Goal: Transaction & Acquisition: Book appointment/travel/reservation

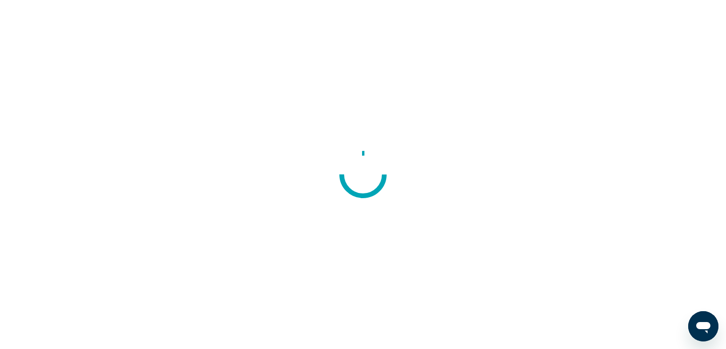
click at [425, 113] on div at bounding box center [363, 174] width 726 height 349
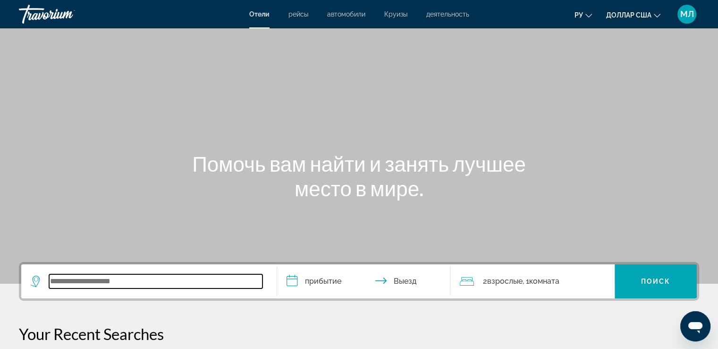
click at [84, 280] on input "Виджет поиска" at bounding box center [156, 281] width 214 height 14
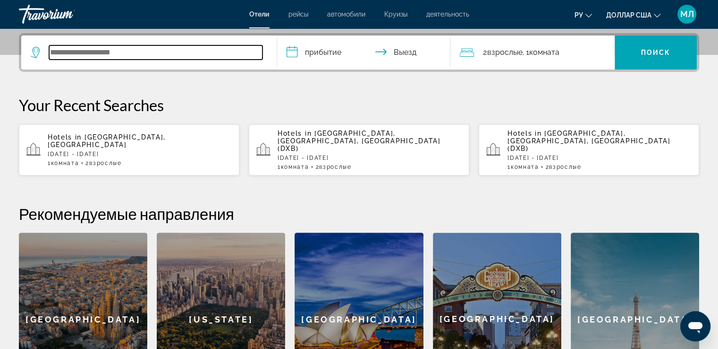
scroll to position [231, 0]
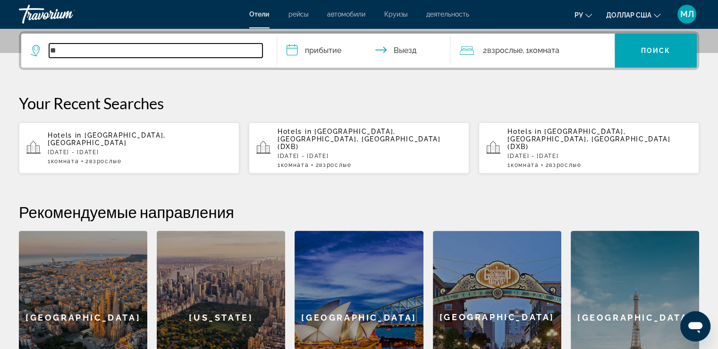
type input "*"
click at [100, 50] on input "Виджет поиска" at bounding box center [156, 50] width 214 height 14
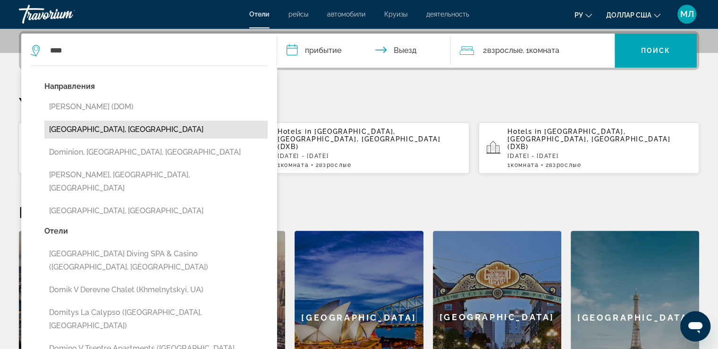
click at [109, 131] on button "[GEOGRAPHIC_DATA], [GEOGRAPHIC_DATA]" at bounding box center [155, 129] width 223 height 18
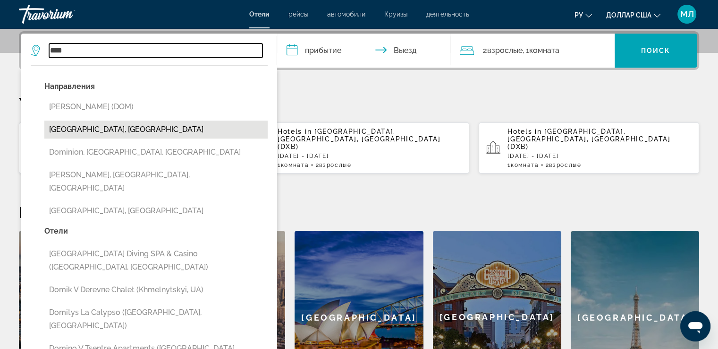
type input "**********"
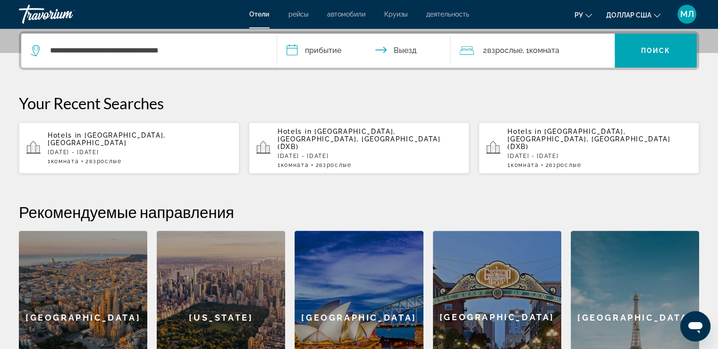
click at [336, 51] on input "**********" at bounding box center [366, 52] width 178 height 37
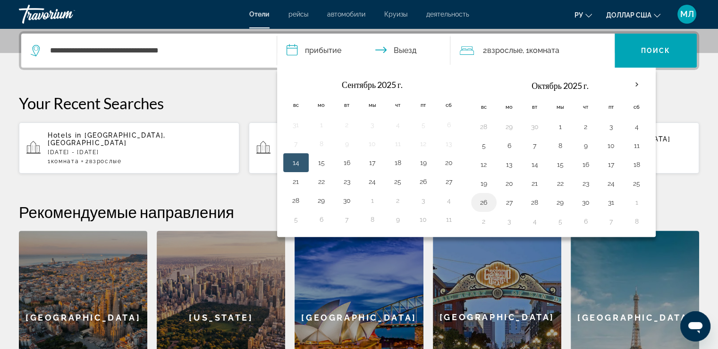
click at [486, 200] on button "26" at bounding box center [484, 202] width 15 height 13
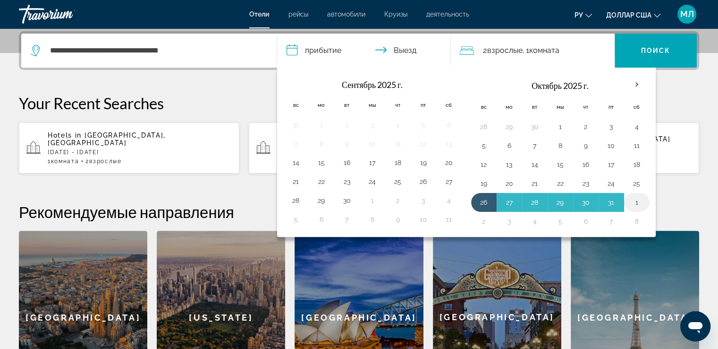
click at [634, 197] on button "1" at bounding box center [637, 202] width 15 height 13
type input "**********"
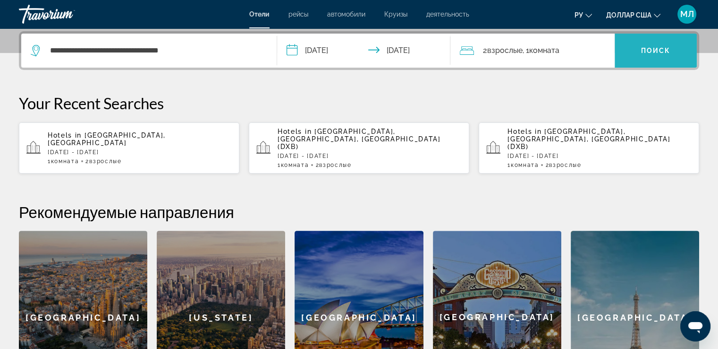
click at [663, 48] on font "Поиск" at bounding box center [656, 51] width 30 height 8
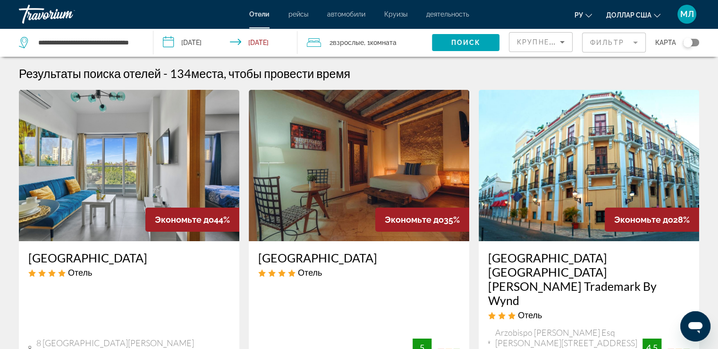
click at [622, 41] on mat-form-field "Фильтр" at bounding box center [614, 43] width 64 height 20
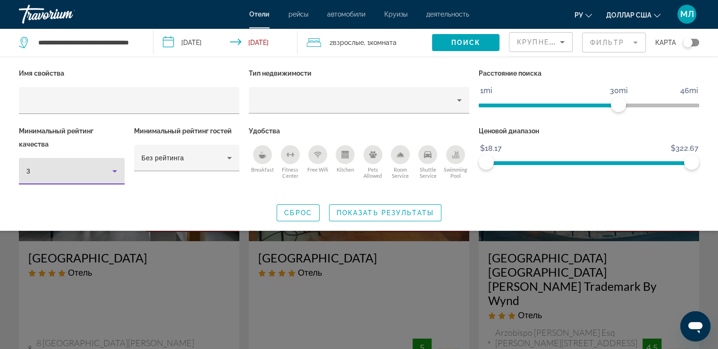
click at [111, 172] on icon "Hotel Filters" at bounding box center [114, 170] width 11 height 11
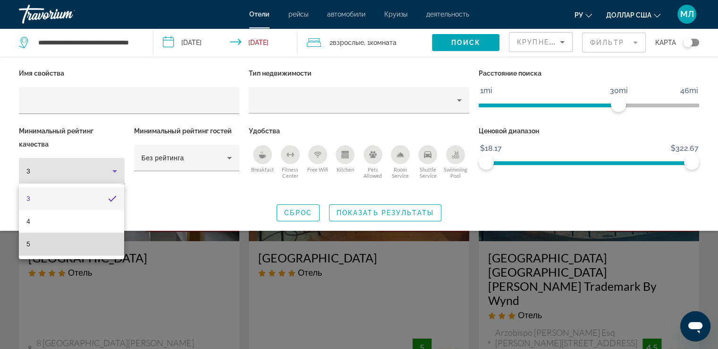
click at [46, 242] on mat-option "5" at bounding box center [71, 243] width 105 height 23
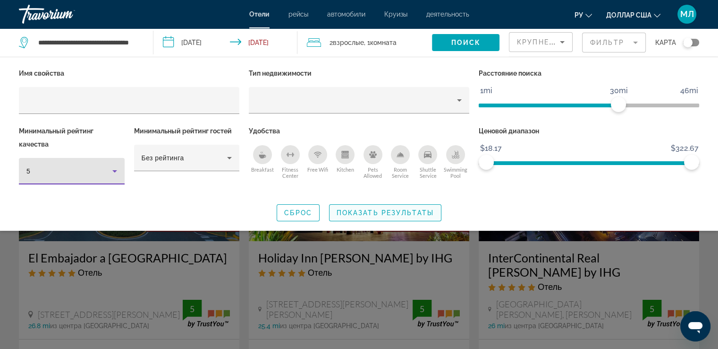
click at [381, 214] on span "Показать результаты" at bounding box center [385, 213] width 97 height 8
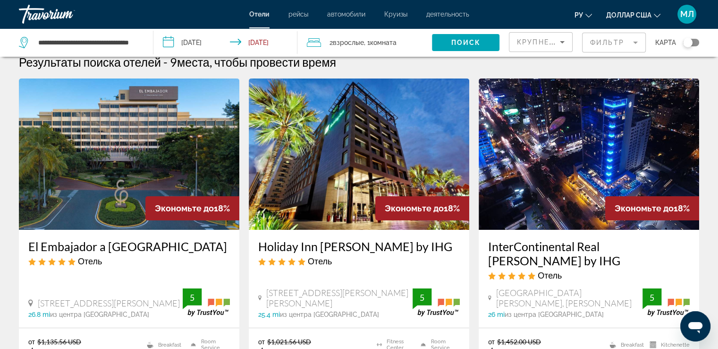
scroll to position [22, 0]
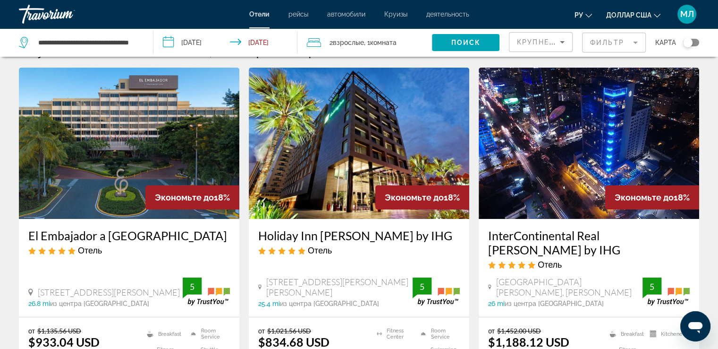
click at [207, 40] on input "**********" at bounding box center [228, 43] width 148 height 31
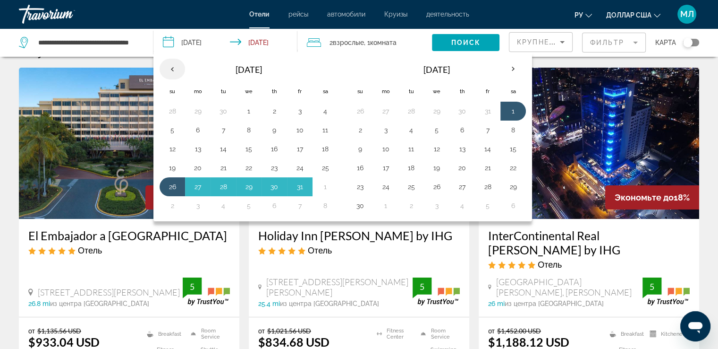
click at [170, 68] on th "Previous month" at bounding box center [173, 69] width 26 height 21
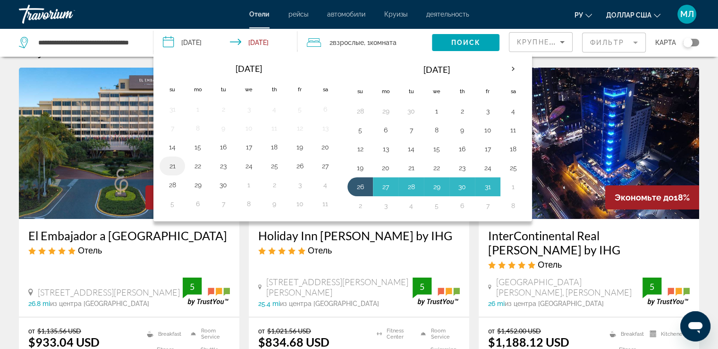
click at [170, 163] on button "21" at bounding box center [172, 165] width 15 height 13
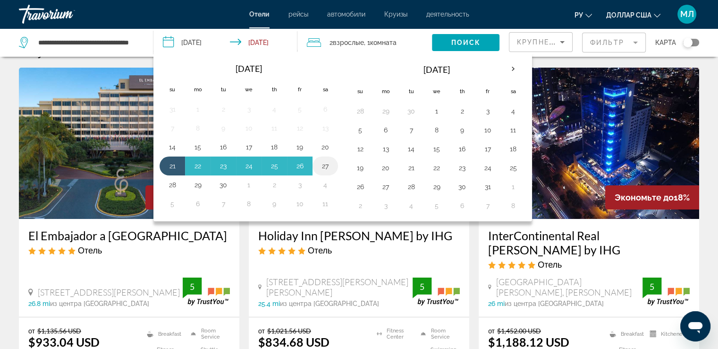
click at [326, 165] on button "27" at bounding box center [325, 165] width 15 height 13
type input "**********"
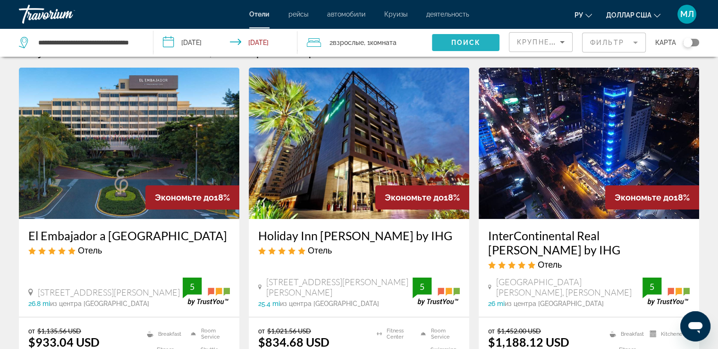
click at [470, 40] on span "Поиск" at bounding box center [466, 43] width 30 height 8
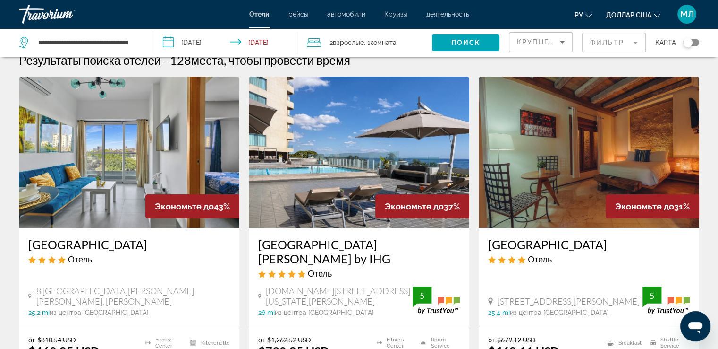
scroll to position [17, 0]
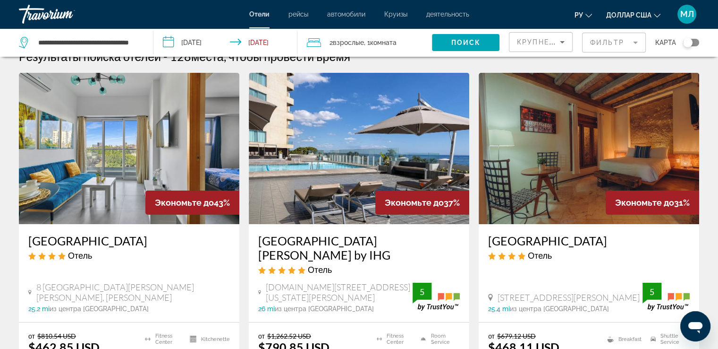
click at [613, 43] on mat-form-field "Фильтр" at bounding box center [614, 43] width 64 height 20
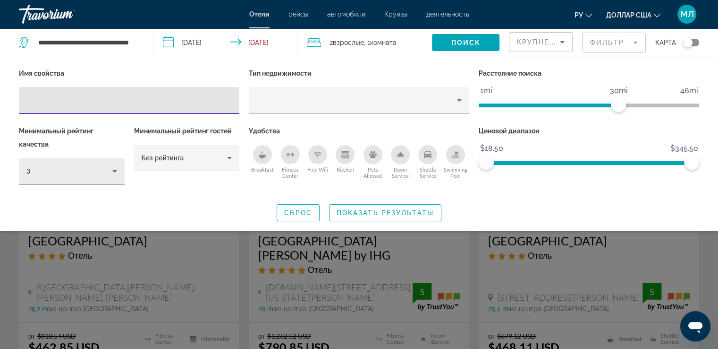
click at [114, 173] on icon "Hotel Filters" at bounding box center [114, 170] width 11 height 11
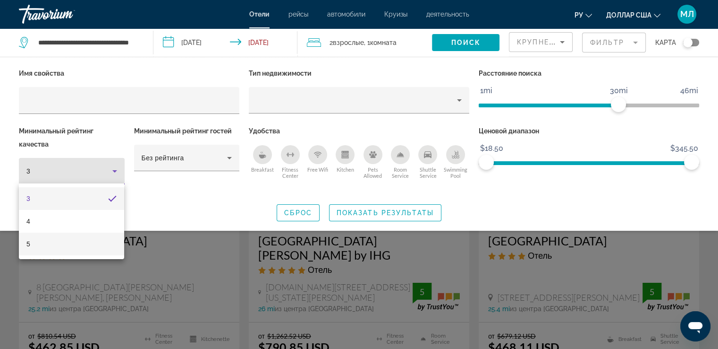
click at [52, 244] on mat-option "5" at bounding box center [71, 243] width 105 height 23
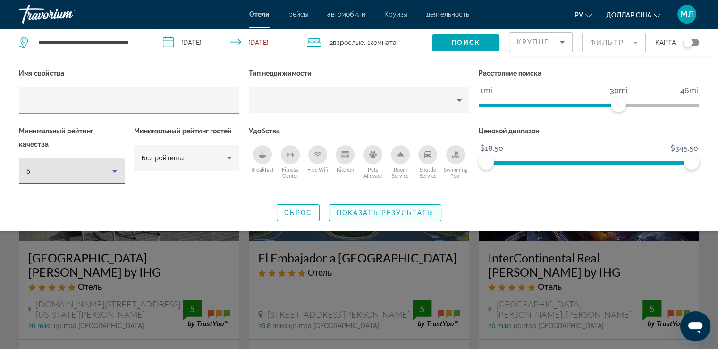
click at [427, 214] on span "Показать результаты" at bounding box center [385, 213] width 97 height 8
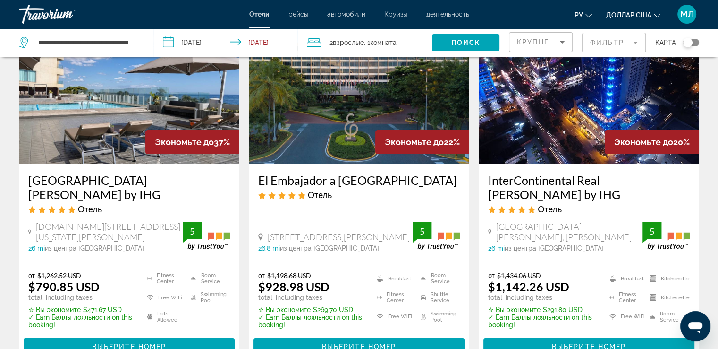
scroll to position [75, 0]
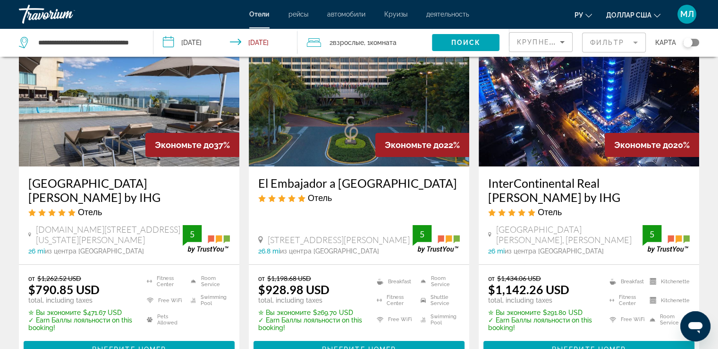
click at [620, 44] on mat-form-field "Фильтр" at bounding box center [614, 43] width 64 height 20
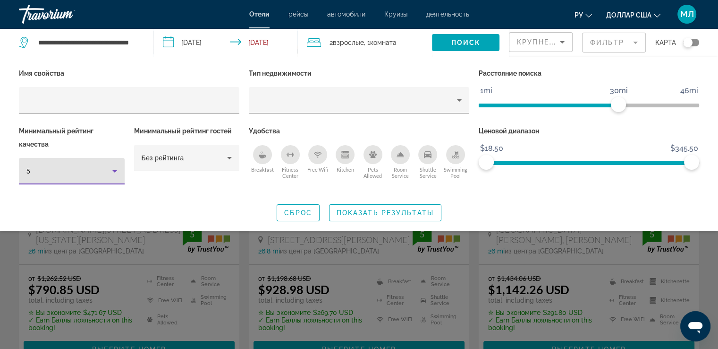
drag, startPoint x: 54, startPoint y: 166, endPoint x: 34, endPoint y: 168, distance: 19.9
click at [34, 168] on div "5" at bounding box center [69, 170] width 86 height 11
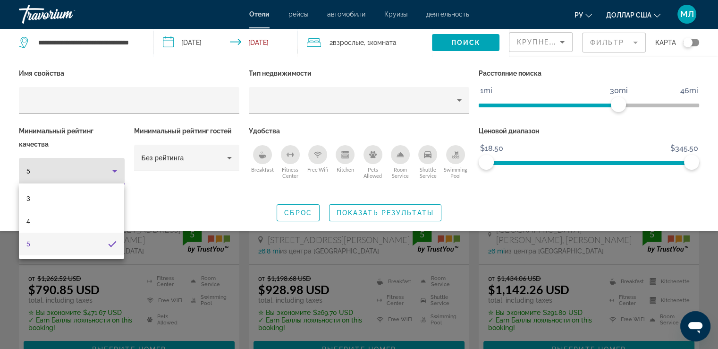
click at [622, 239] on div at bounding box center [359, 174] width 718 height 349
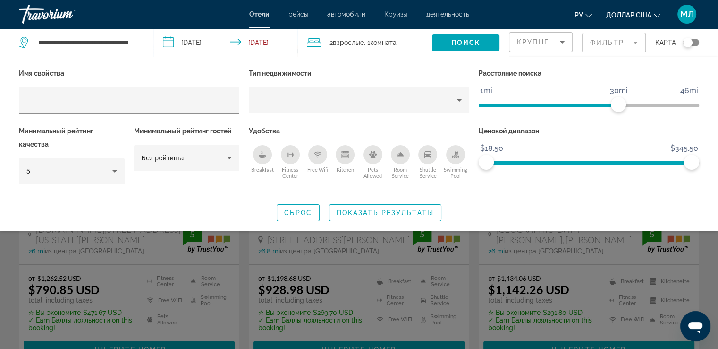
click at [608, 39] on mat-form-field "Фильтр" at bounding box center [614, 43] width 64 height 20
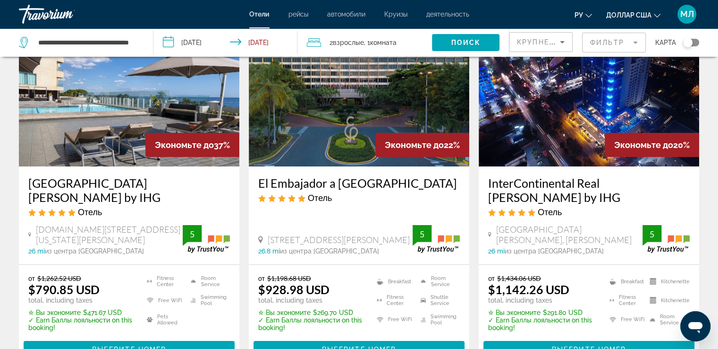
click at [92, 116] on img "Основное содержание" at bounding box center [129, 90] width 221 height 151
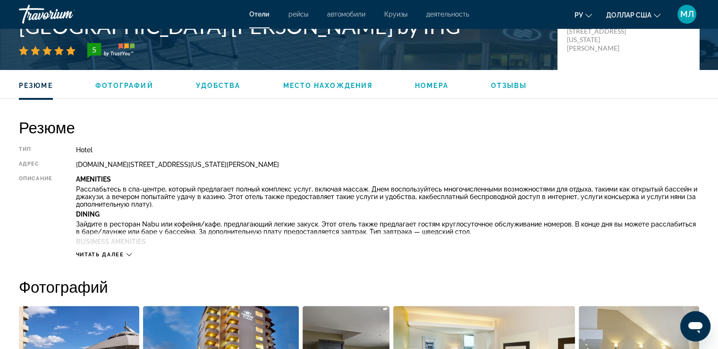
scroll to position [285, 0]
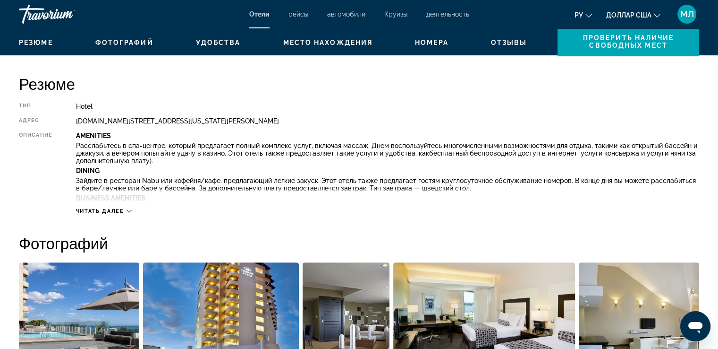
drag, startPoint x: 448, startPoint y: 111, endPoint x: 346, endPoint y: 79, distance: 106.4
click at [346, 79] on h2 "Резюме" at bounding box center [359, 83] width 681 height 19
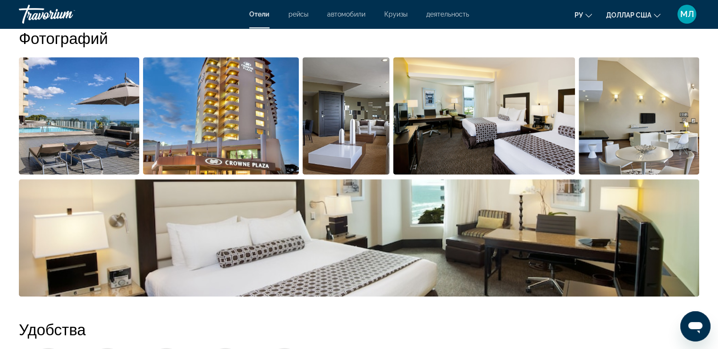
scroll to position [492, 0]
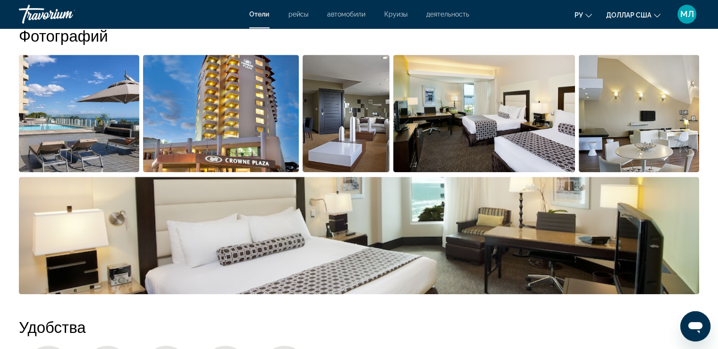
click at [99, 72] on img "Open full-screen image slider" at bounding box center [79, 113] width 120 height 117
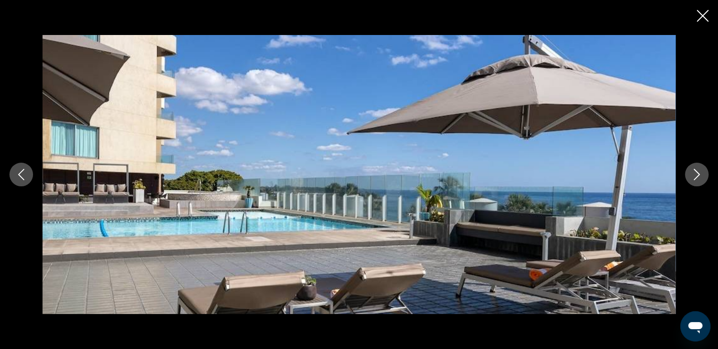
click at [695, 176] on icon "Next image" at bounding box center [697, 174] width 11 height 11
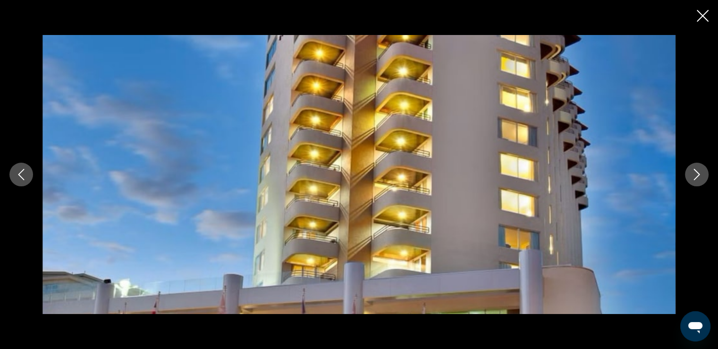
click at [16, 178] on icon "Previous image" at bounding box center [21, 174] width 11 height 11
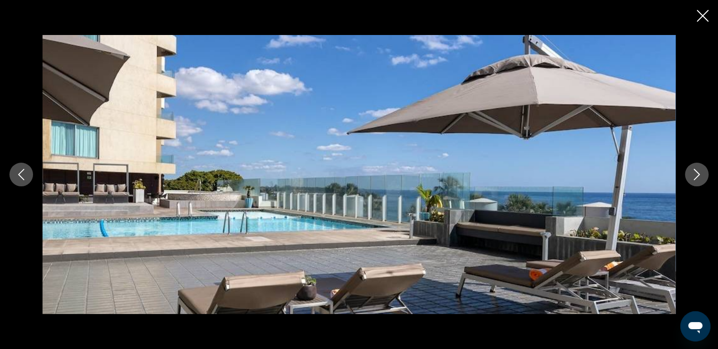
click at [703, 173] on button "Next image" at bounding box center [697, 174] width 24 height 24
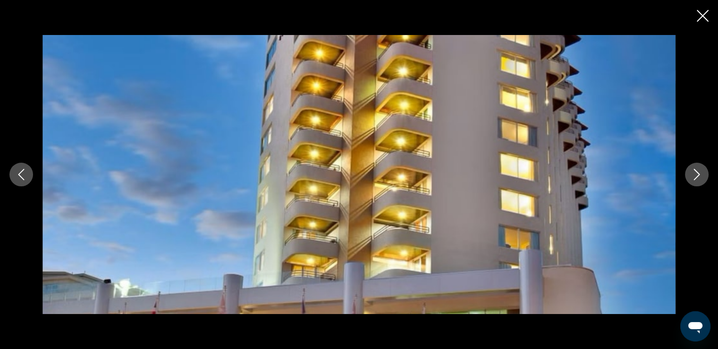
click at [703, 173] on button "Next image" at bounding box center [697, 174] width 24 height 24
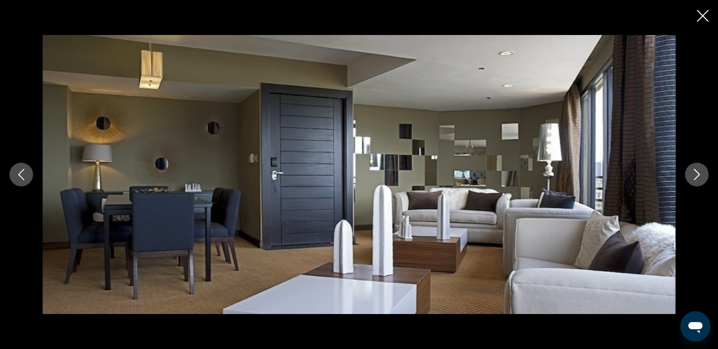
click at [703, 173] on button "Next image" at bounding box center [697, 174] width 24 height 24
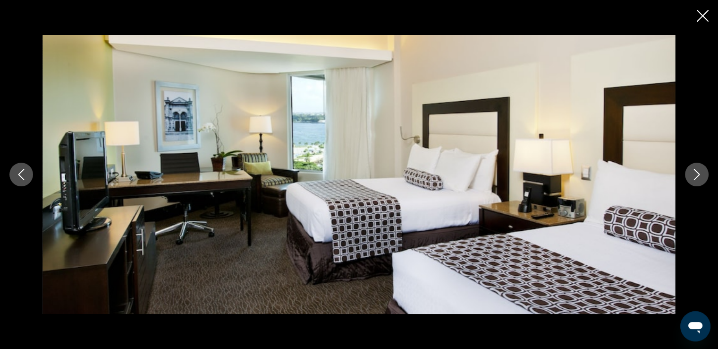
click at [700, 173] on icon "Next image" at bounding box center [697, 174] width 11 height 11
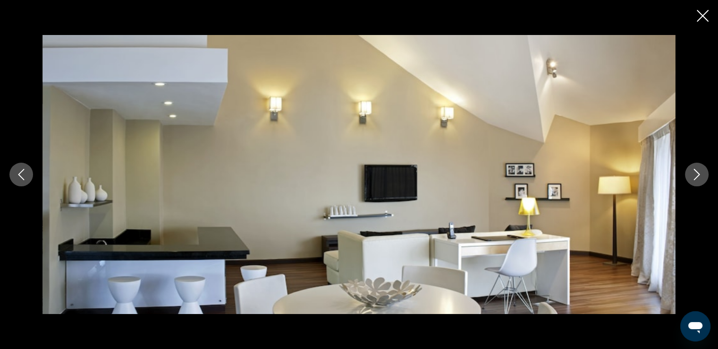
click at [700, 173] on icon "Next image" at bounding box center [697, 174] width 11 height 11
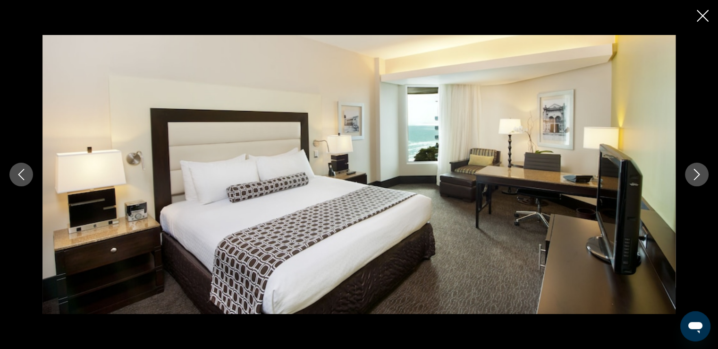
click at [696, 172] on icon "Next image" at bounding box center [697, 174] width 11 height 11
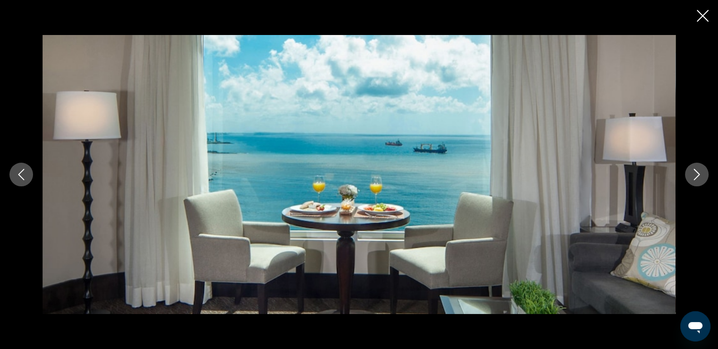
click at [695, 174] on icon "Next image" at bounding box center [697, 174] width 11 height 11
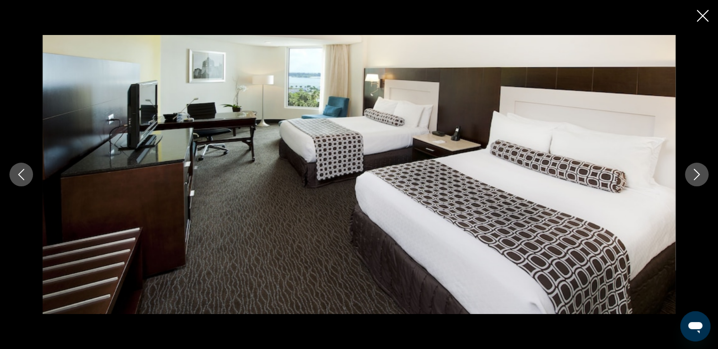
click at [695, 174] on icon "Next image" at bounding box center [697, 174] width 11 height 11
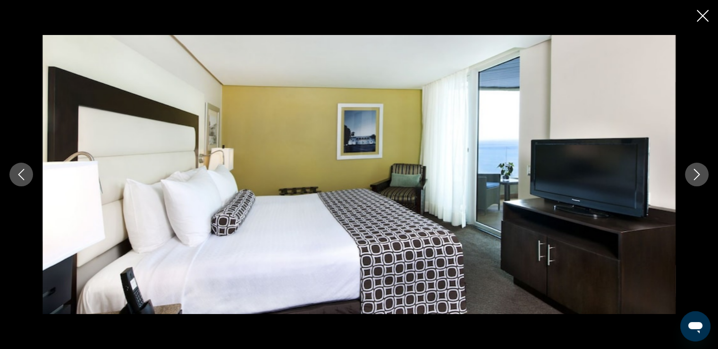
click at [695, 174] on icon "Next image" at bounding box center [697, 174] width 11 height 11
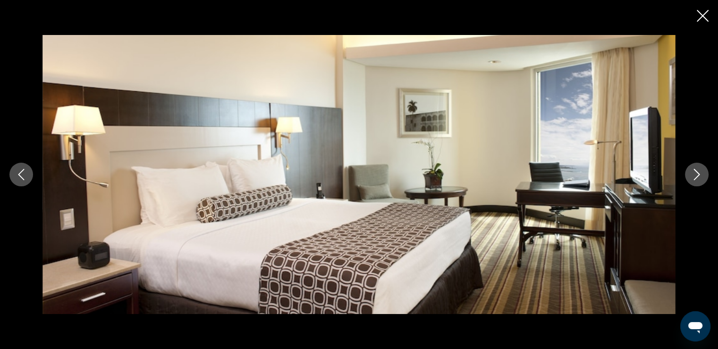
click at [695, 174] on icon "Next image" at bounding box center [697, 174] width 11 height 11
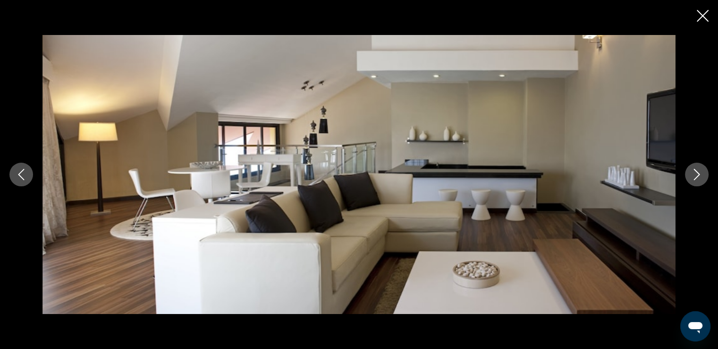
click at [705, 16] on icon "Close slideshow" at bounding box center [703, 16] width 12 height 12
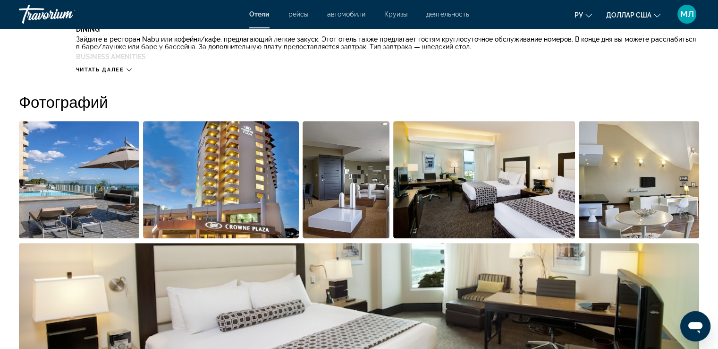
scroll to position [455, 0]
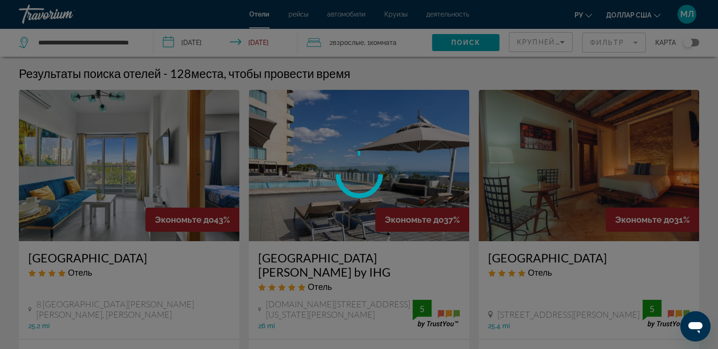
click at [609, 42] on div at bounding box center [359, 174] width 718 height 349
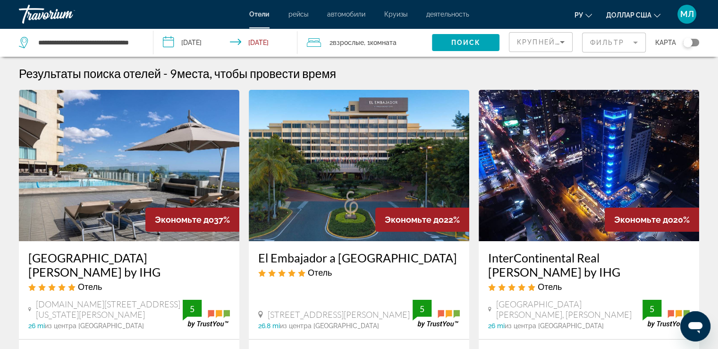
click at [609, 42] on mat-form-field "Фильтр" at bounding box center [614, 43] width 64 height 20
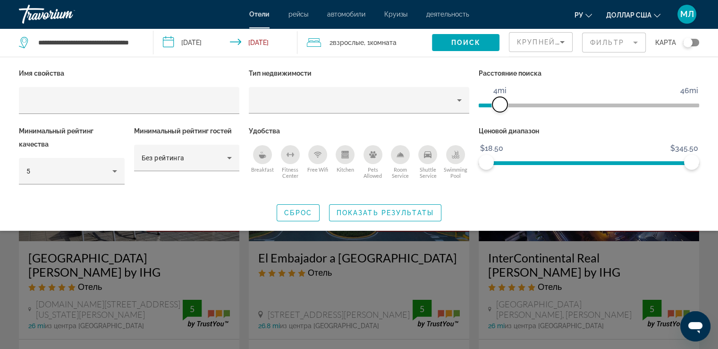
drag, startPoint x: 620, startPoint y: 103, endPoint x: 501, endPoint y: 109, distance: 119.2
click at [501, 109] on span "ngx-slider" at bounding box center [500, 104] width 15 height 15
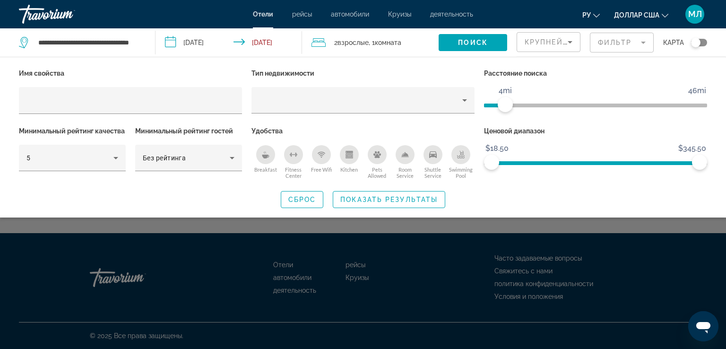
click at [265, 154] on icon "Breakfast" at bounding box center [266, 155] width 8 height 8
click at [501, 103] on span "ngx-slider" at bounding box center [500, 104] width 15 height 15
click at [461, 153] on icon "Swimming Pool" at bounding box center [461, 153] width 4 height 5
click at [404, 160] on div "Room Service" at bounding box center [404, 154] width 19 height 19
click at [320, 155] on icon "Free Wifi" at bounding box center [321, 155] width 8 height 8
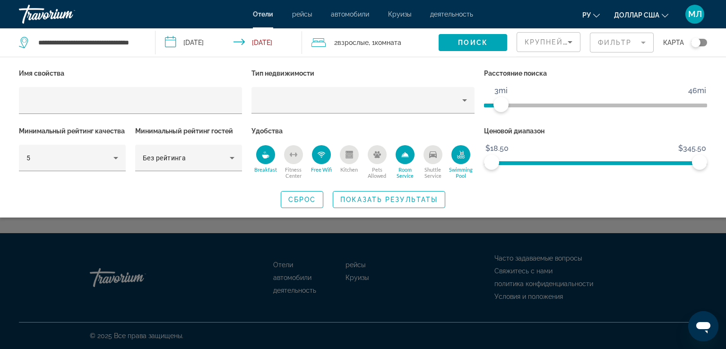
click at [430, 157] on icon "Shuttle Service" at bounding box center [433, 155] width 8 height 8
click at [297, 152] on div "Fitness Center" at bounding box center [293, 154] width 19 height 19
click at [395, 197] on span "Показать результаты" at bounding box center [388, 200] width 97 height 8
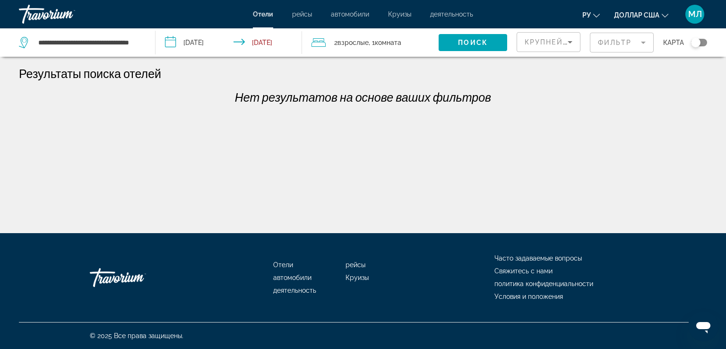
click at [628, 41] on mat-form-field "Фильтр" at bounding box center [621, 43] width 64 height 20
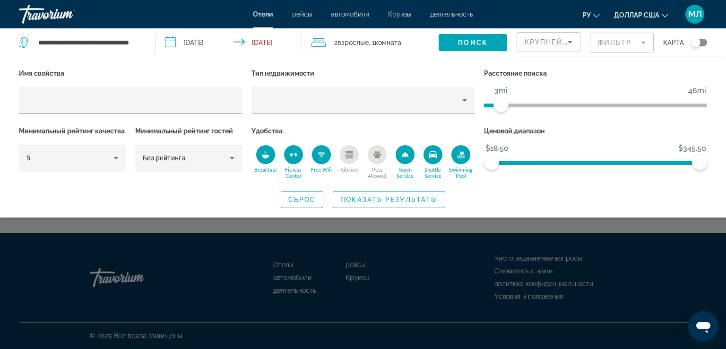
click at [316, 158] on div "Free Wifi" at bounding box center [321, 154] width 19 height 19
click at [292, 155] on icon "Fitness Center" at bounding box center [294, 155] width 8 height 8
click at [403, 157] on icon "Room Service" at bounding box center [405, 155] width 8 height 8
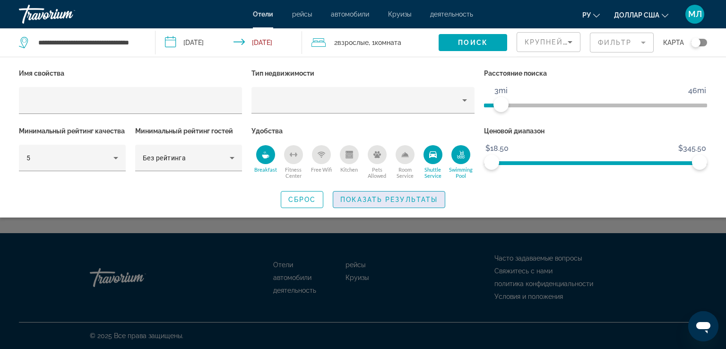
click at [400, 198] on span "Показать результаты" at bounding box center [388, 200] width 97 height 8
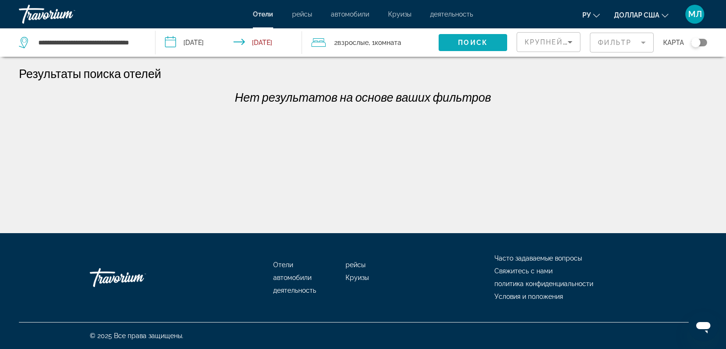
click at [478, 36] on span "Search widget" at bounding box center [472, 42] width 68 height 23
click at [605, 40] on mat-form-field "Фильтр" at bounding box center [621, 43] width 64 height 20
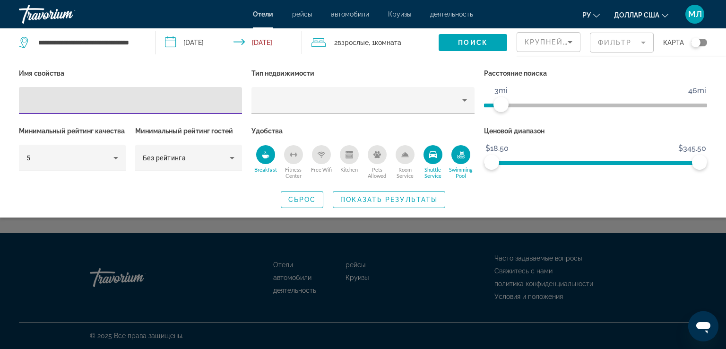
click at [434, 151] on icon "Shuttle Service" at bounding box center [433, 154] width 8 height 7
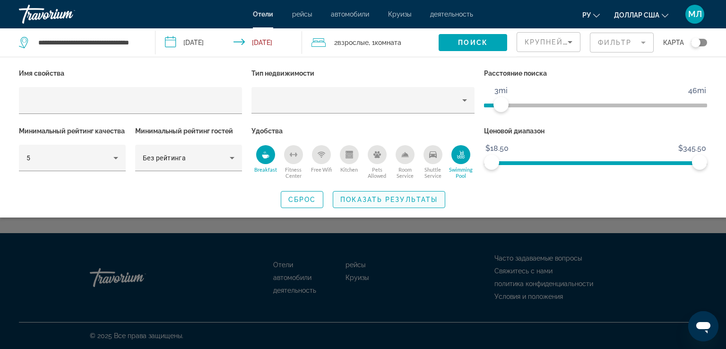
click at [402, 197] on span "Показать результаты" at bounding box center [388, 200] width 97 height 8
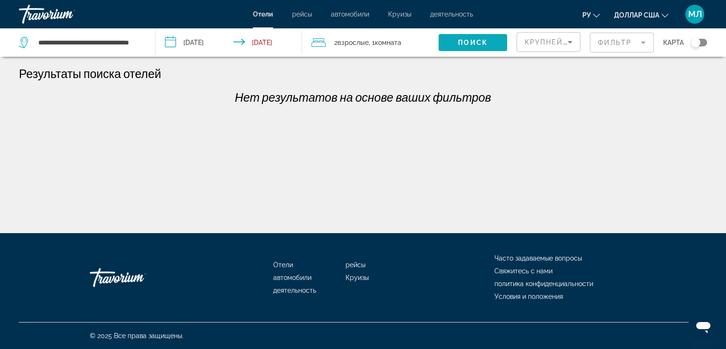
click at [465, 40] on span "Поиск" at bounding box center [473, 43] width 30 height 8
click at [620, 41] on mat-form-field "Фильтр" at bounding box center [621, 43] width 64 height 20
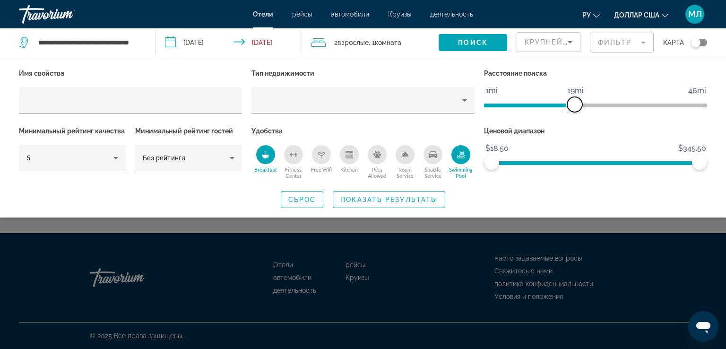
drag, startPoint x: 501, startPoint y: 104, endPoint x: 575, endPoint y: 110, distance: 74.4
click at [575, 110] on span "ngx-slider" at bounding box center [574, 104] width 15 height 15
click at [385, 199] on span "Показать результаты" at bounding box center [388, 200] width 97 height 8
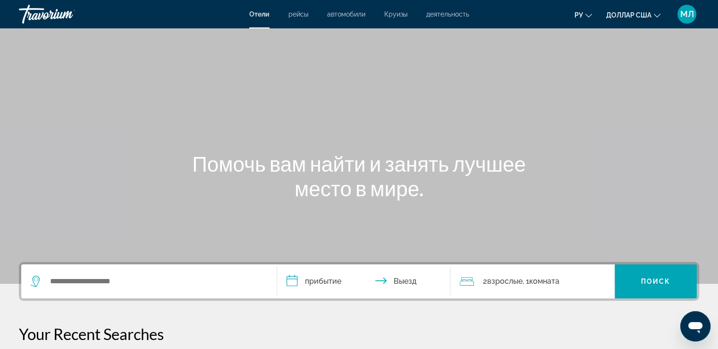
click at [432, 17] on font "деятельность" at bounding box center [448, 14] width 43 height 8
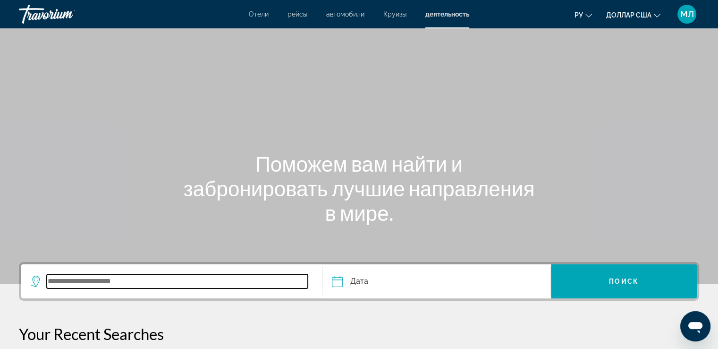
click at [99, 284] on input "Search widget" at bounding box center [177, 281] width 261 height 14
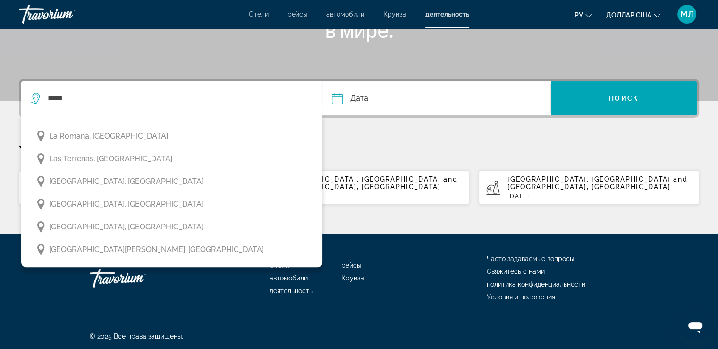
scroll to position [85, 0]
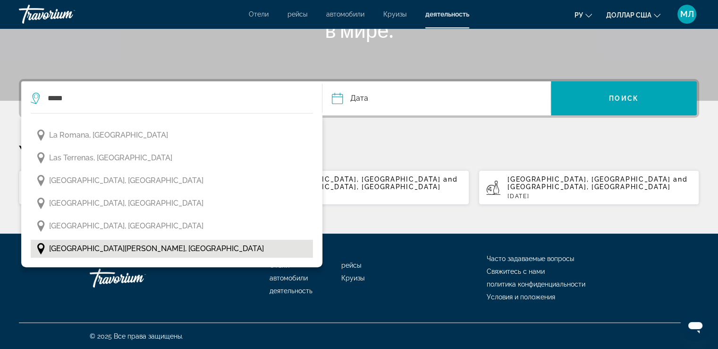
click at [119, 245] on span "Santo Domingo, Dominican Republic" at bounding box center [156, 248] width 215 height 13
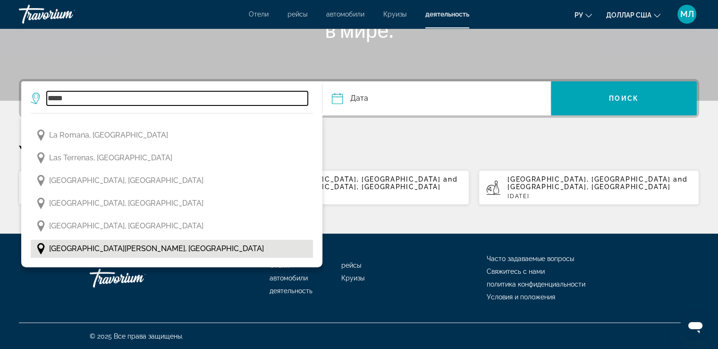
type input "**********"
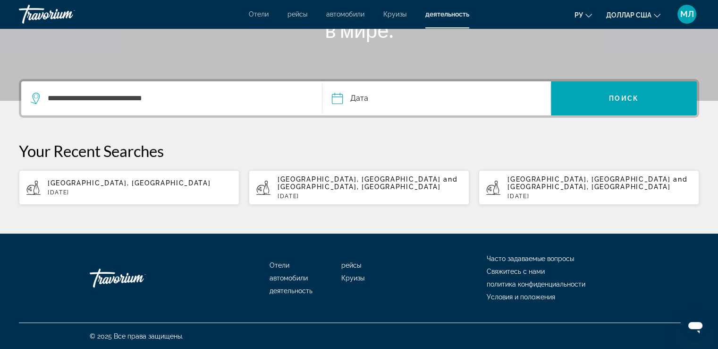
click at [394, 101] on input "Date" at bounding box center [386, 99] width 113 height 37
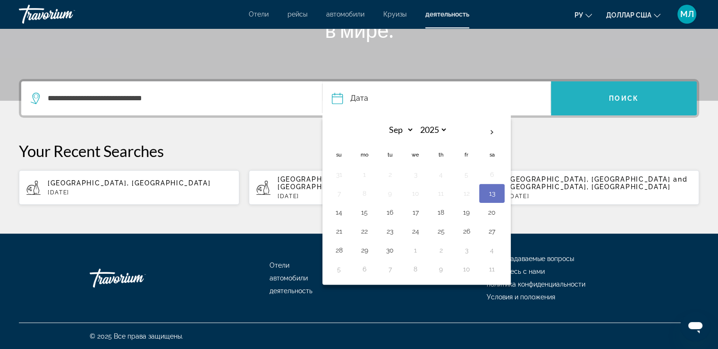
click at [633, 95] on span "Поиск" at bounding box center [624, 98] width 30 height 8
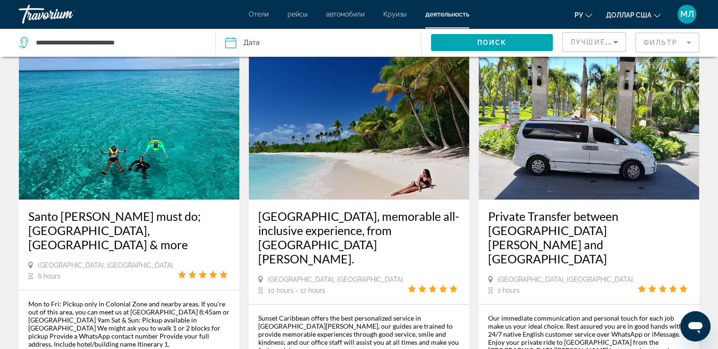
scroll to position [45, 0]
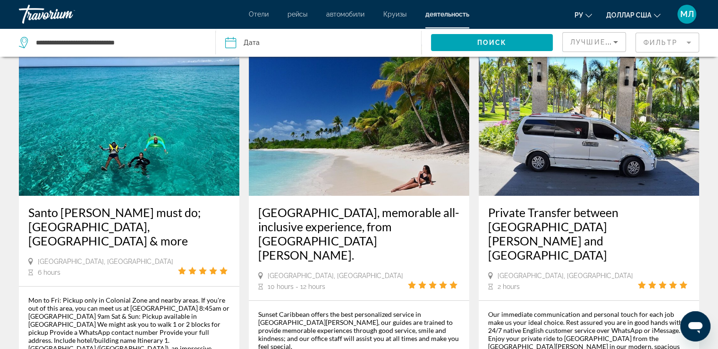
click at [512, 17] on div "ру Английский Español французский Итальяно португальский русский доллар США дол…" at bounding box center [589, 14] width 221 height 20
drag, startPoint x: 504, startPoint y: 107, endPoint x: 438, endPoint y: 147, distance: 77.5
click at [438, 147] on img "Основное содержание" at bounding box center [359, 119] width 221 height 151
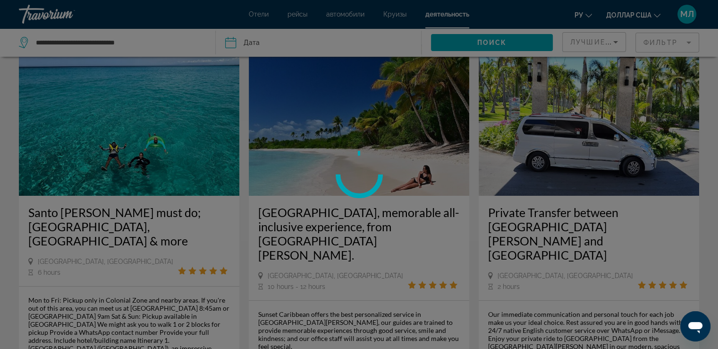
drag, startPoint x: 589, startPoint y: 69, endPoint x: 624, endPoint y: 120, distance: 61.1
click at [624, 120] on div at bounding box center [359, 174] width 718 height 349
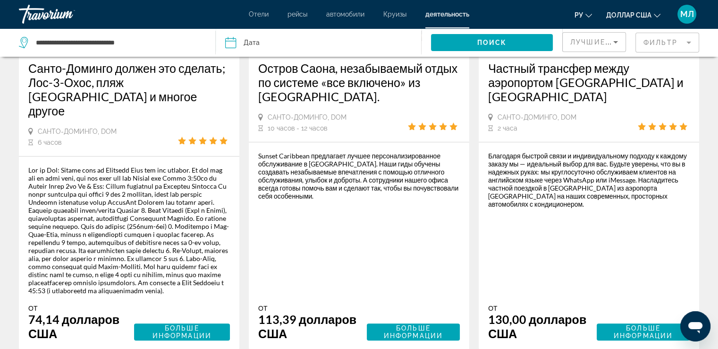
scroll to position [191, 0]
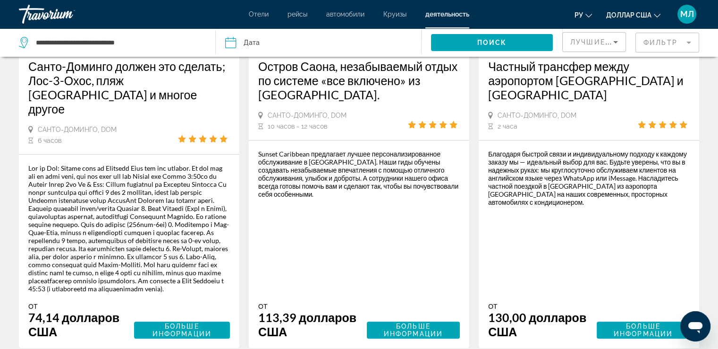
click at [115, 69] on font "Санто-Доминго должен это сделать; Лос-3-Охос, пляж Бока-Чика и многое другое" at bounding box center [126, 87] width 197 height 57
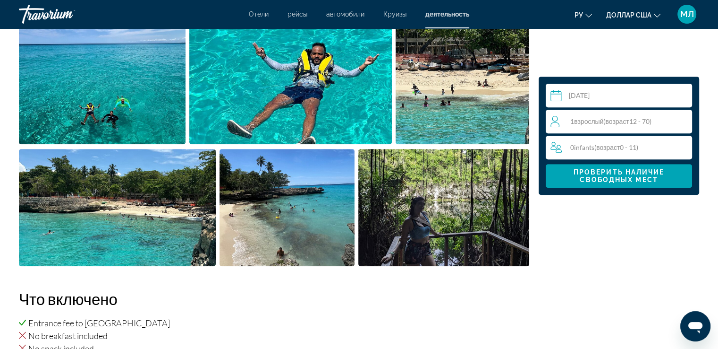
scroll to position [453, 0]
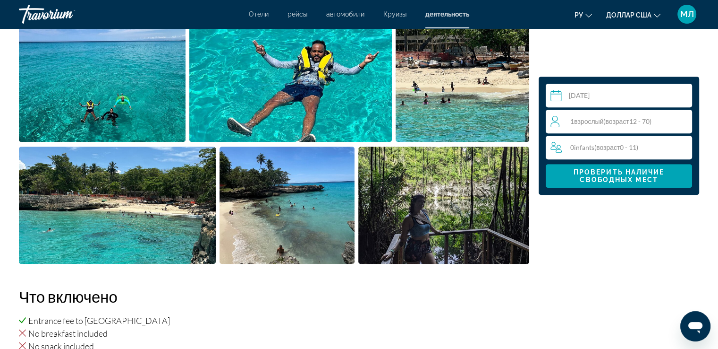
click at [80, 58] on img "Open full-screen image slider" at bounding box center [102, 83] width 167 height 117
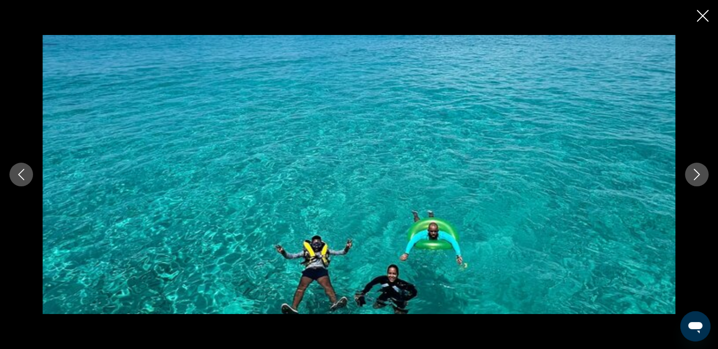
click at [697, 176] on icon "Next image" at bounding box center [697, 174] width 6 height 11
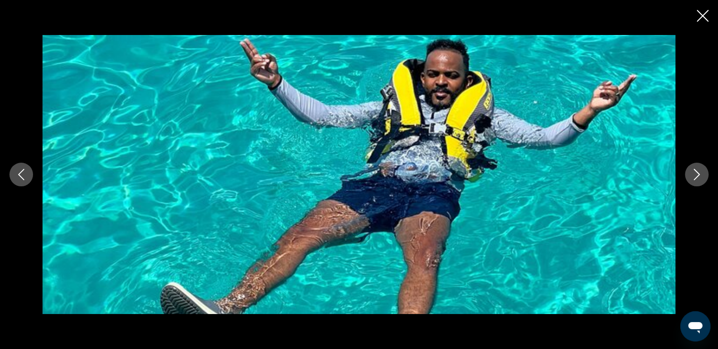
click at [697, 176] on icon "Next image" at bounding box center [697, 174] width 6 height 11
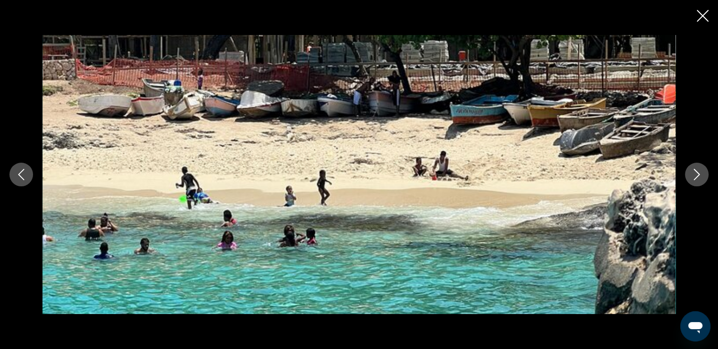
click at [697, 176] on icon "Next image" at bounding box center [697, 174] width 6 height 11
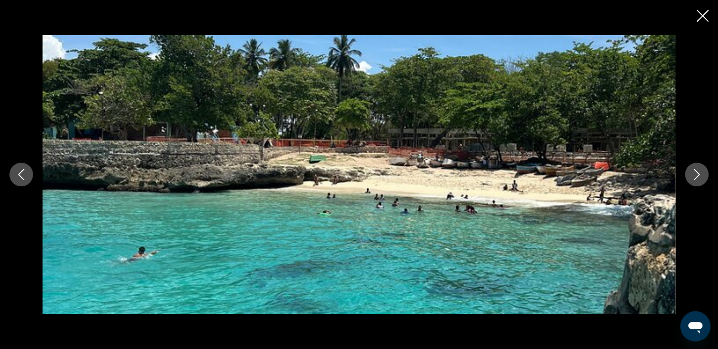
click at [697, 176] on icon "Next image" at bounding box center [697, 174] width 6 height 11
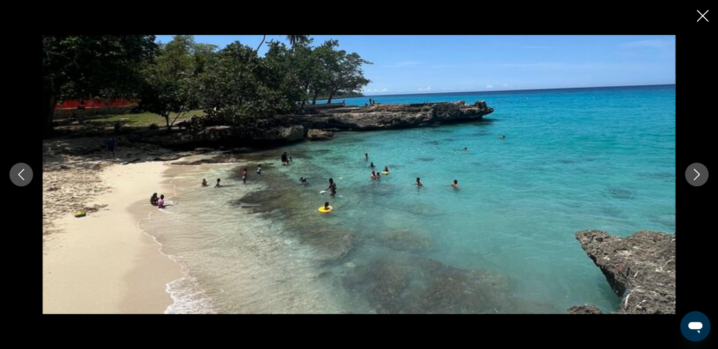
click at [697, 176] on icon "Next image" at bounding box center [697, 174] width 6 height 11
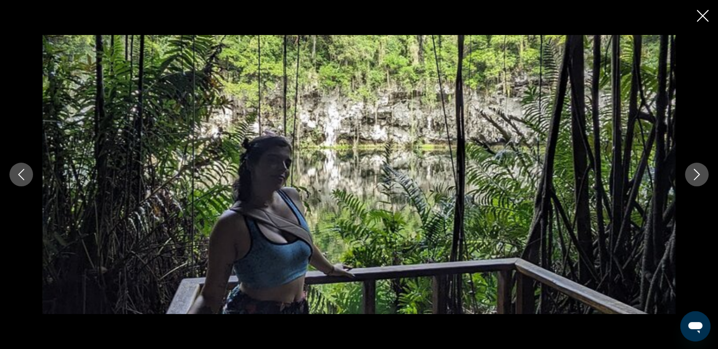
click at [697, 176] on icon "Next image" at bounding box center [697, 174] width 6 height 11
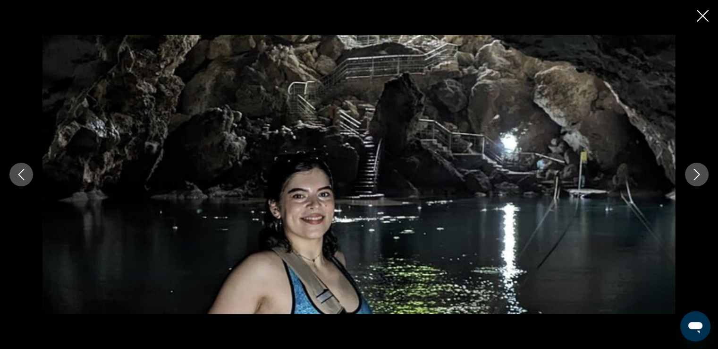
click at [697, 176] on icon "Next image" at bounding box center [697, 174] width 6 height 11
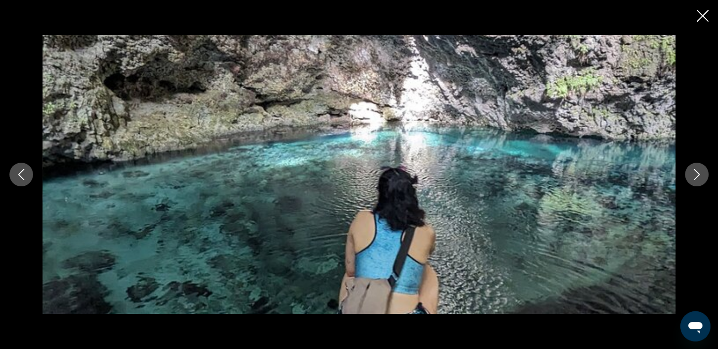
click at [697, 176] on icon "Next image" at bounding box center [697, 174] width 6 height 11
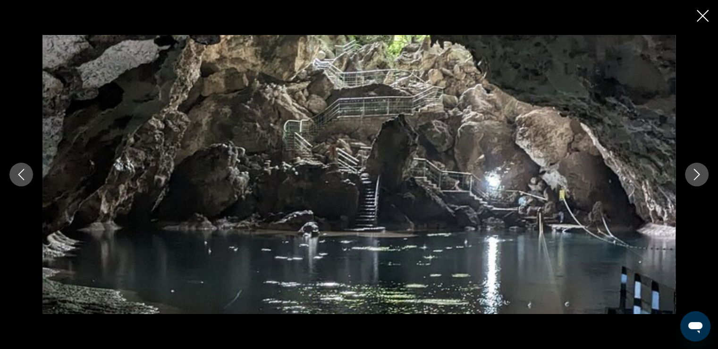
click at [697, 176] on icon "Next image" at bounding box center [697, 174] width 6 height 11
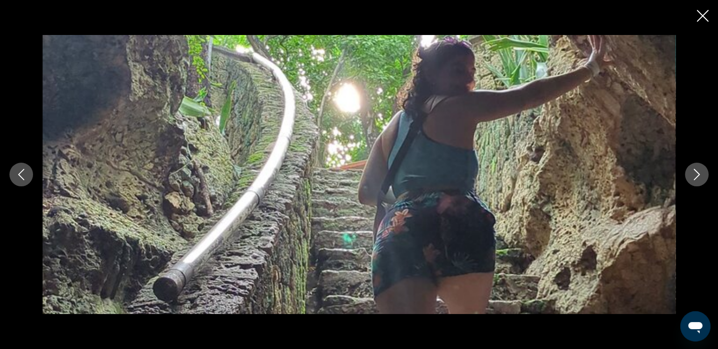
click at [697, 176] on icon "Next image" at bounding box center [697, 174] width 6 height 11
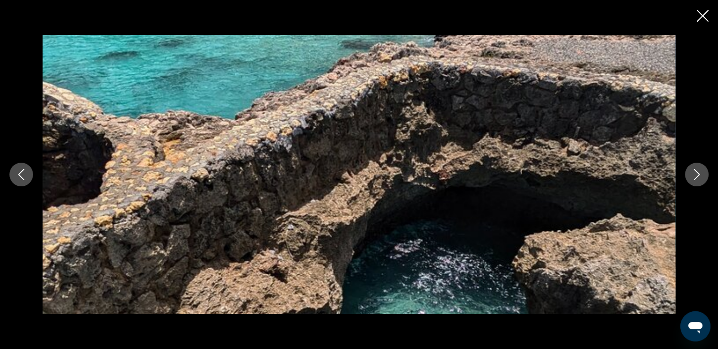
click at [697, 176] on icon "Next image" at bounding box center [697, 174] width 6 height 11
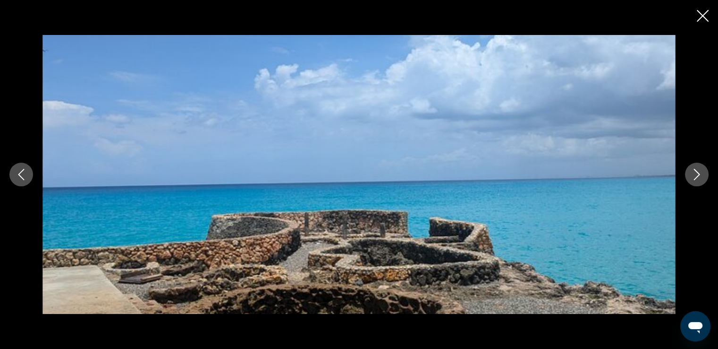
click at [697, 176] on icon "Next image" at bounding box center [697, 174] width 6 height 11
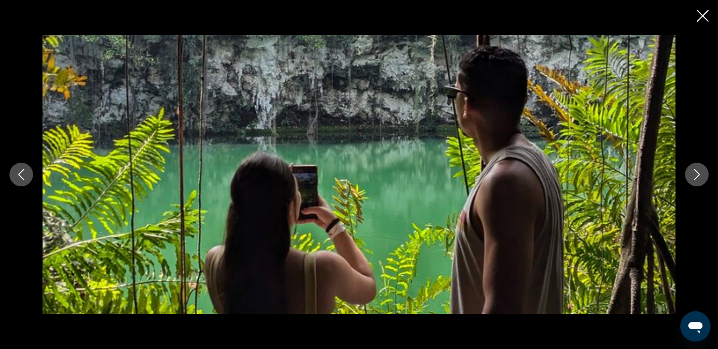
click at [700, 13] on icon "Close slideshow" at bounding box center [703, 16] width 12 height 12
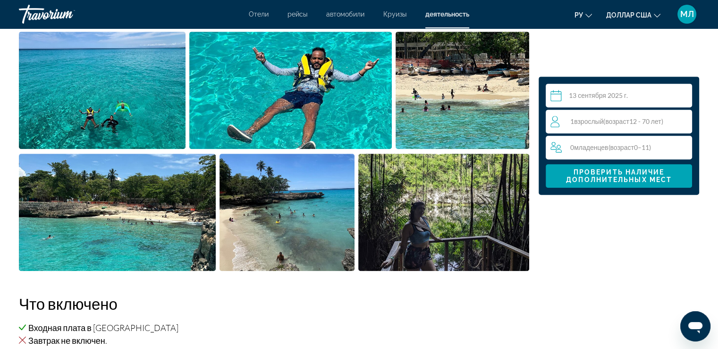
scroll to position [458, 0]
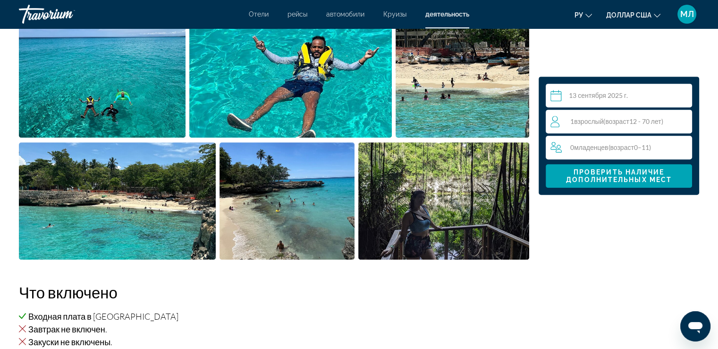
click at [96, 73] on img "Открыть полноэкранный слайдер изображений" at bounding box center [102, 78] width 167 height 117
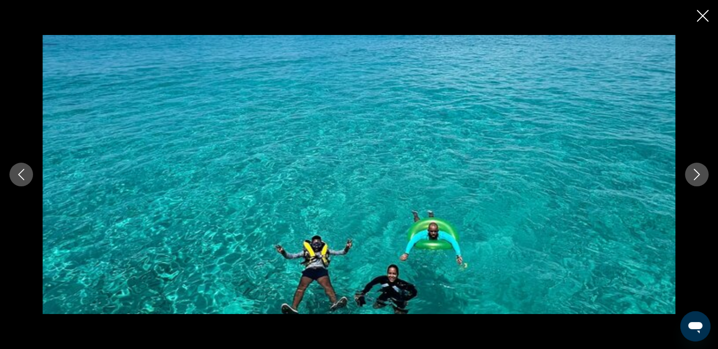
click at [705, 20] on icon "Close slideshow" at bounding box center [703, 16] width 12 height 12
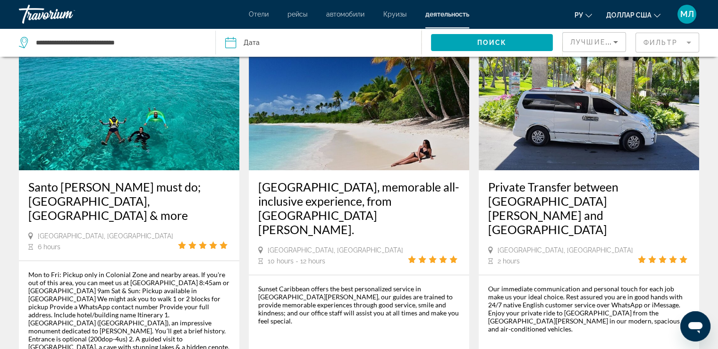
scroll to position [73, 0]
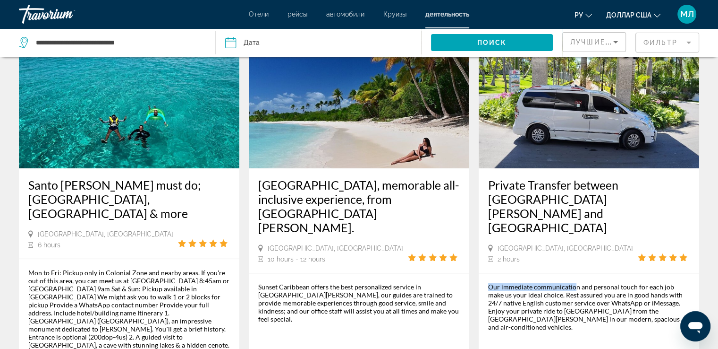
drag, startPoint x: 348, startPoint y: 113, endPoint x: 576, endPoint y: 242, distance: 262.1
click at [576, 242] on div "Private Transfer between Santo Domingo Airport and Punta Cana Santo Domingo, DO…" at bounding box center [589, 231] width 221 height 429
drag, startPoint x: 510, startPoint y: 131, endPoint x: 401, endPoint y: 299, distance: 200.1
drag, startPoint x: 516, startPoint y: 65, endPoint x: 453, endPoint y: 72, distance: 63.2
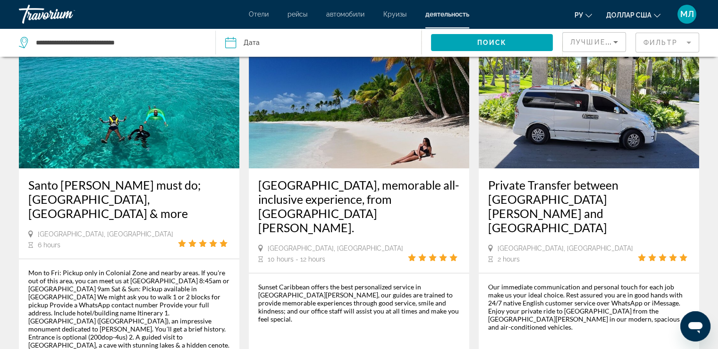
click at [453, 72] on img "Основное содержание" at bounding box center [359, 92] width 221 height 151
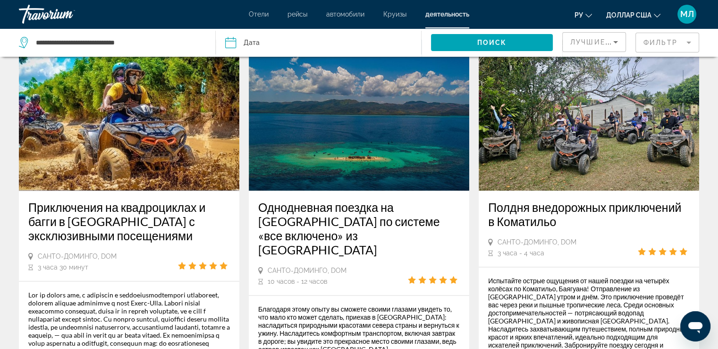
scroll to position [1408, 0]
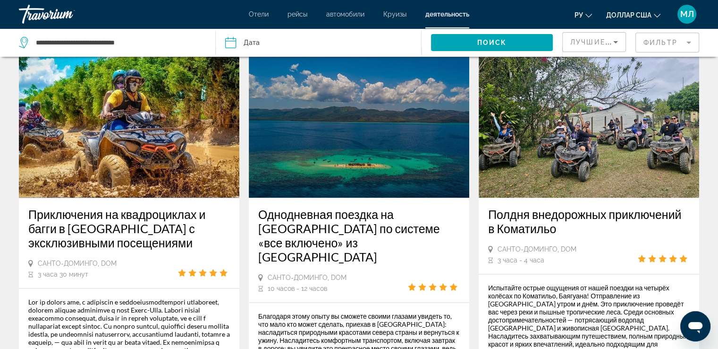
click at [357, 140] on img "Основное содержание" at bounding box center [359, 121] width 221 height 151
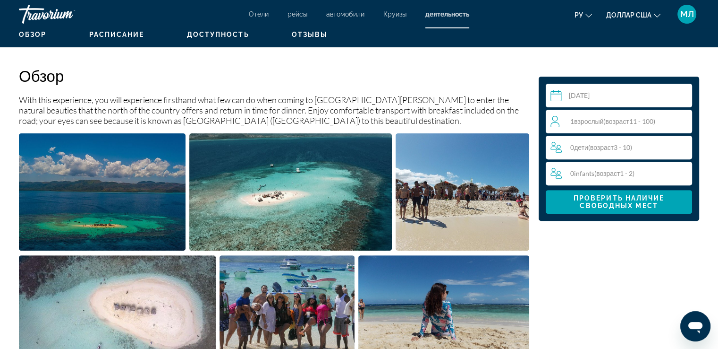
scroll to position [317, 0]
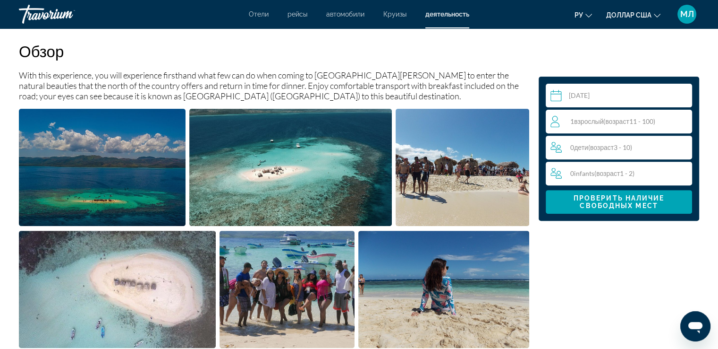
click at [121, 179] on img "Open full-screen image slider" at bounding box center [102, 167] width 167 height 117
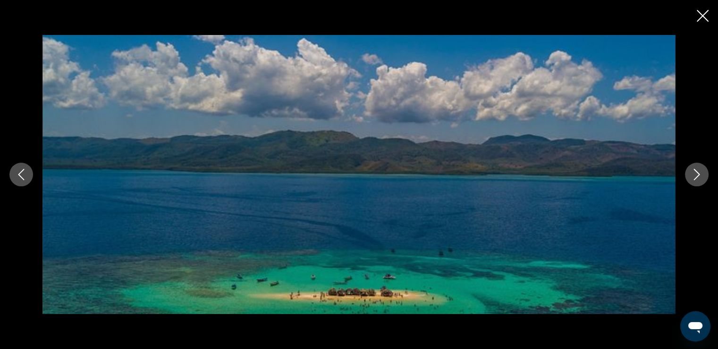
click at [695, 175] on icon "Next image" at bounding box center [697, 174] width 11 height 11
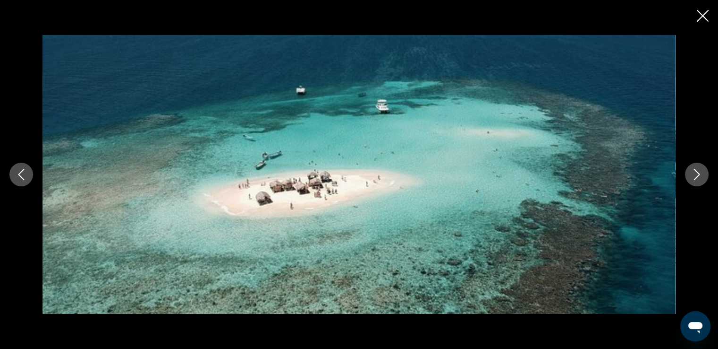
click at [695, 175] on icon "Next image" at bounding box center [697, 174] width 11 height 11
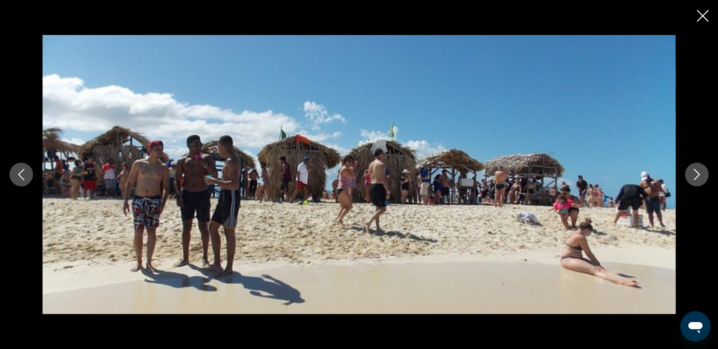
click at [695, 175] on icon "Next image" at bounding box center [697, 174] width 11 height 11
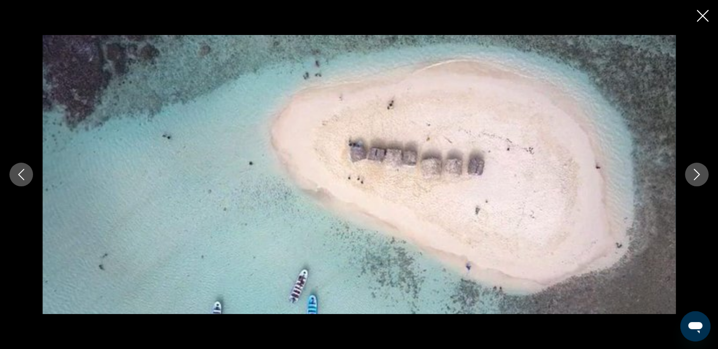
click at [695, 175] on icon "Next image" at bounding box center [697, 174] width 11 height 11
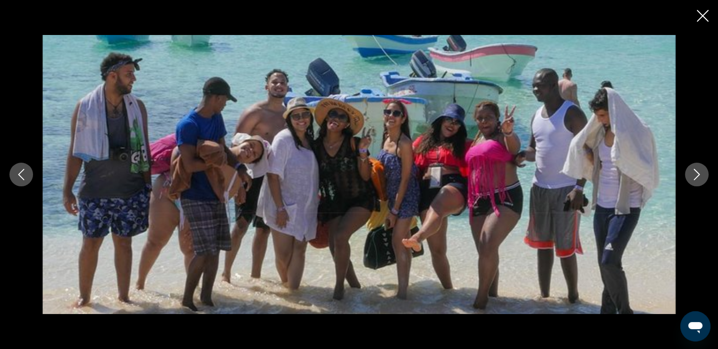
click at [695, 175] on icon "Next image" at bounding box center [697, 174] width 11 height 11
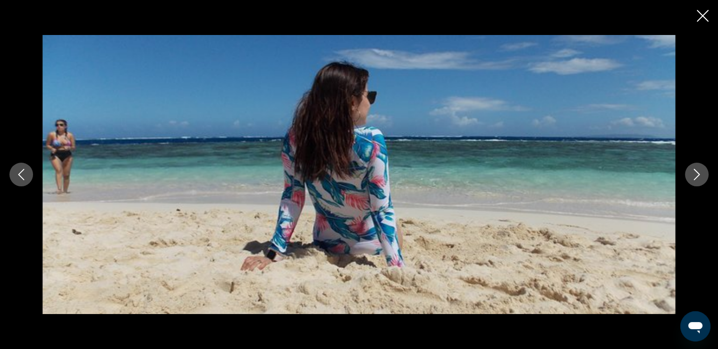
click at [695, 175] on icon "Next image" at bounding box center [697, 174] width 11 height 11
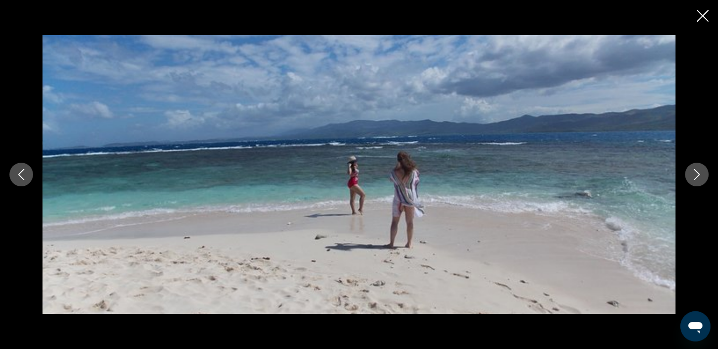
click at [695, 175] on icon "Next image" at bounding box center [697, 174] width 11 height 11
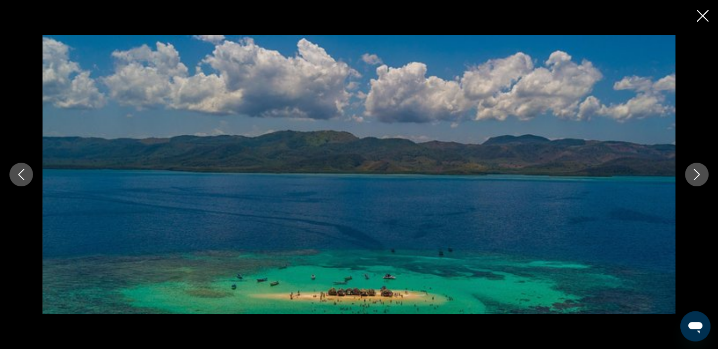
scroll to position [656, 0]
click at [699, 176] on icon "Next image" at bounding box center [697, 174] width 11 height 11
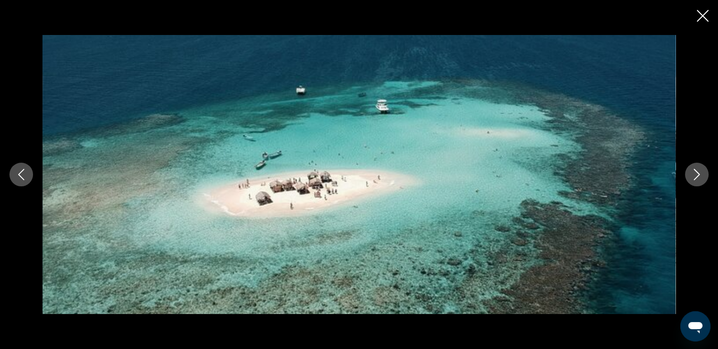
click at [699, 174] on icon "Next image" at bounding box center [697, 174] width 6 height 11
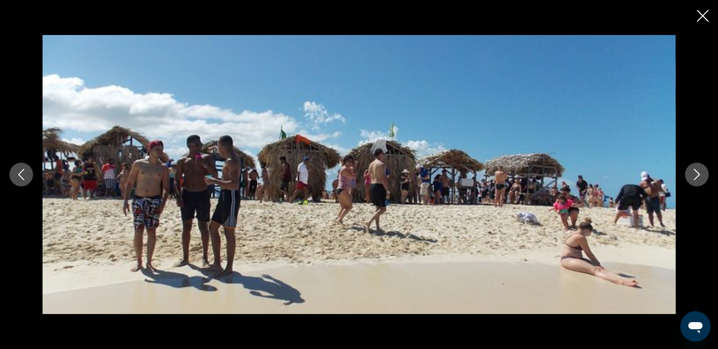
click at [699, 174] on icon "Next image" at bounding box center [697, 174] width 6 height 11
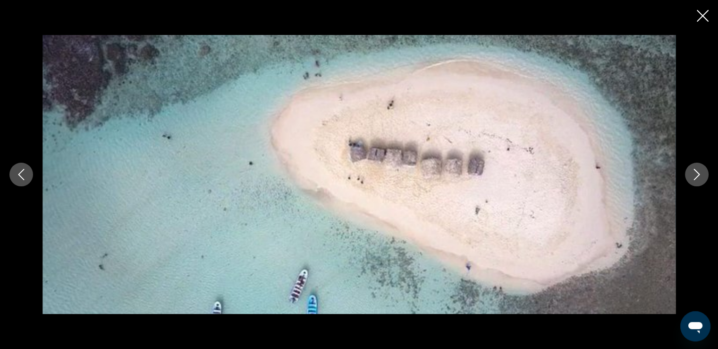
click at [704, 13] on icon "Close slideshow" at bounding box center [703, 16] width 12 height 12
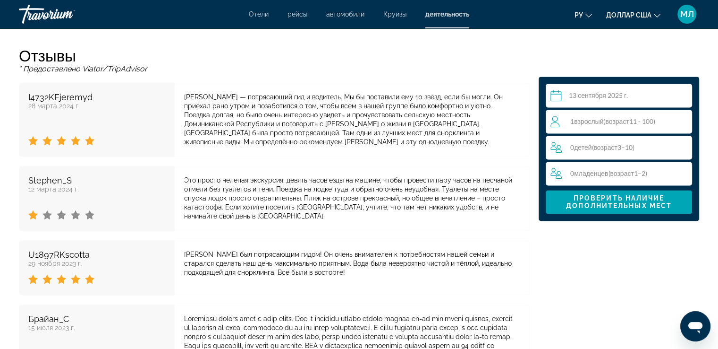
scroll to position [1349, 0]
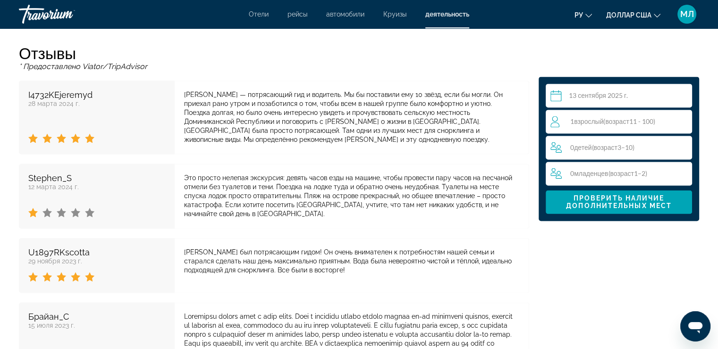
drag, startPoint x: 555, startPoint y: 233, endPoint x: 284, endPoint y: 61, distance: 320.9
click at [284, 61] on h2 "Отзывы" at bounding box center [274, 52] width 511 height 19
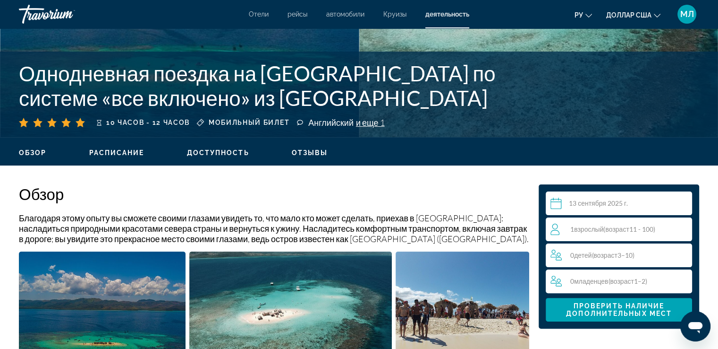
scroll to position [165, 0]
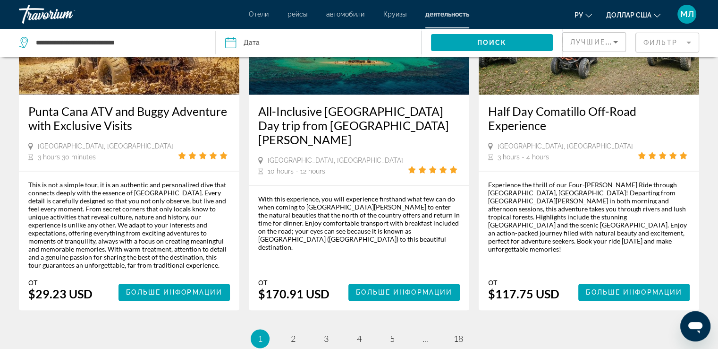
scroll to position [1492, 0]
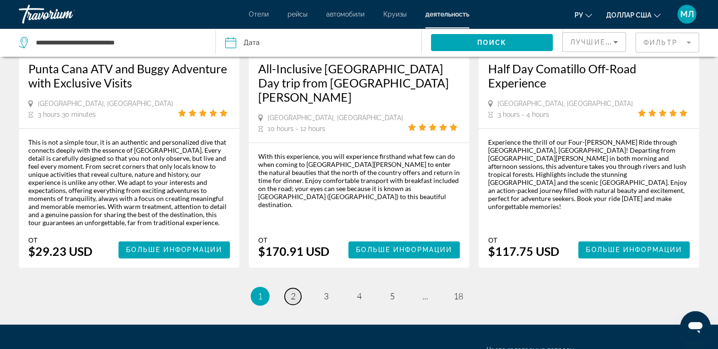
click at [294, 290] on span "2" at bounding box center [293, 295] width 5 height 10
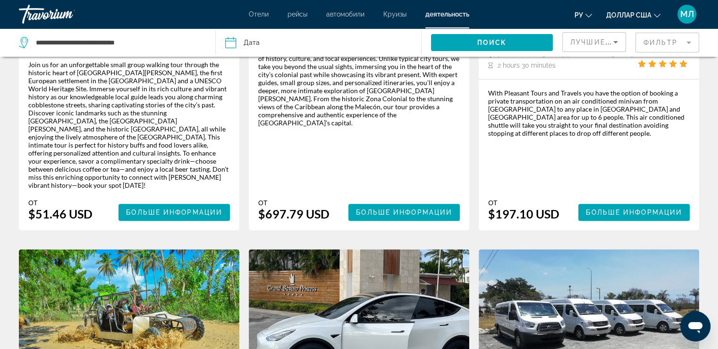
scroll to position [591, 0]
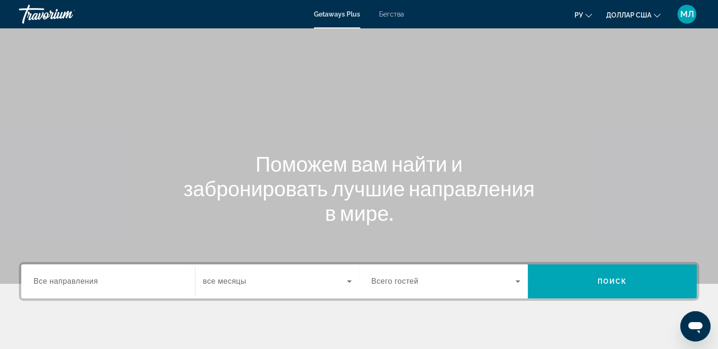
click at [134, 285] on input "Destination Все направления" at bounding box center [108, 281] width 149 height 11
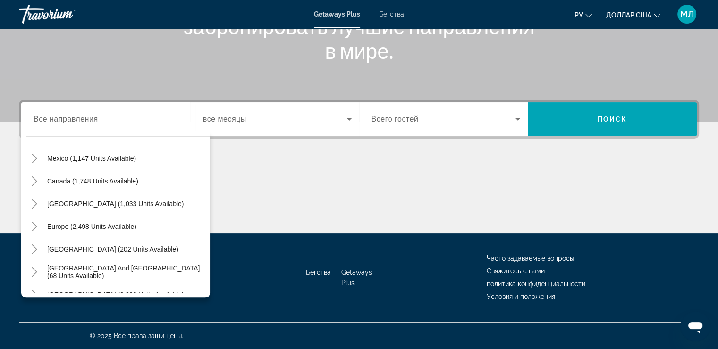
scroll to position [55, 0]
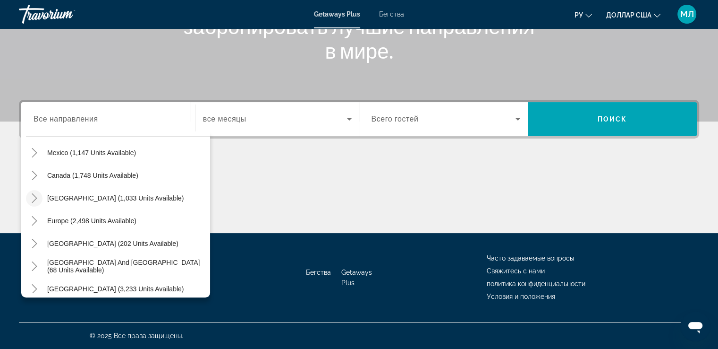
click at [33, 197] on icon "Toggle Caribbean & Atlantic Islands (1,033 units available)" at bounding box center [34, 197] width 9 height 9
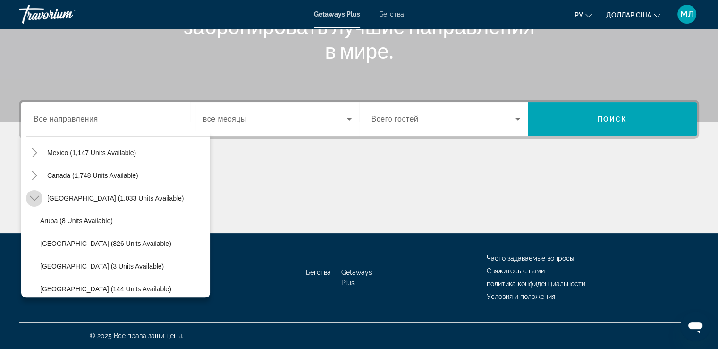
scroll to position [95, 0]
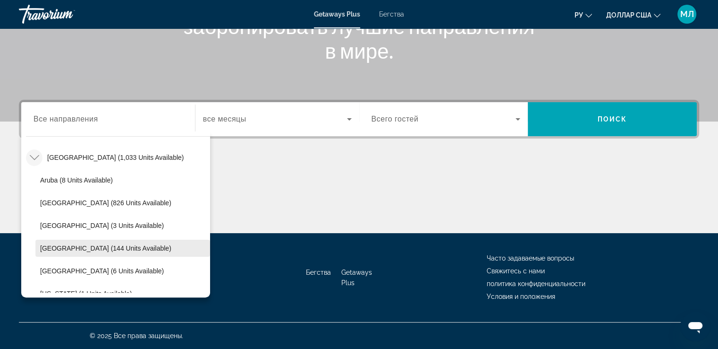
click at [90, 248] on span "Dominican Republic (144 units available)" at bounding box center [105, 248] width 131 height 8
type input "**********"
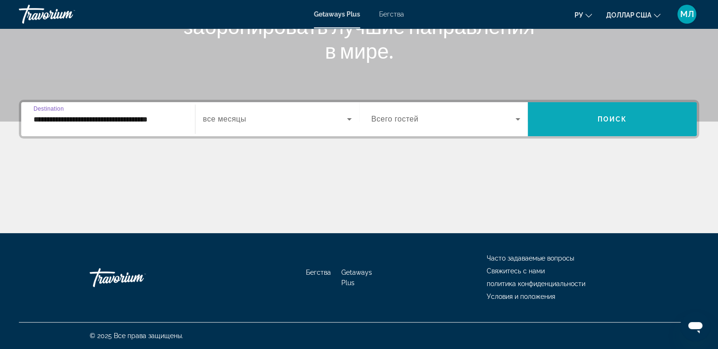
click at [619, 116] on span "Поиск" at bounding box center [613, 119] width 30 height 8
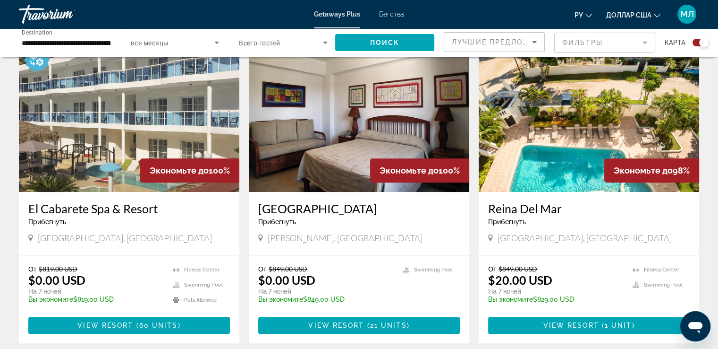
scroll to position [348, 0]
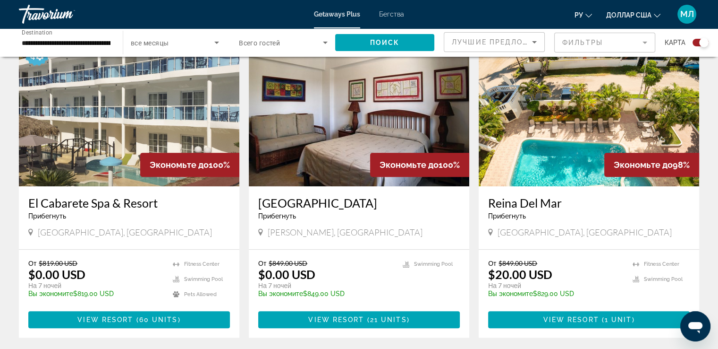
click at [579, 94] on img "Основное содержание" at bounding box center [589, 110] width 221 height 151
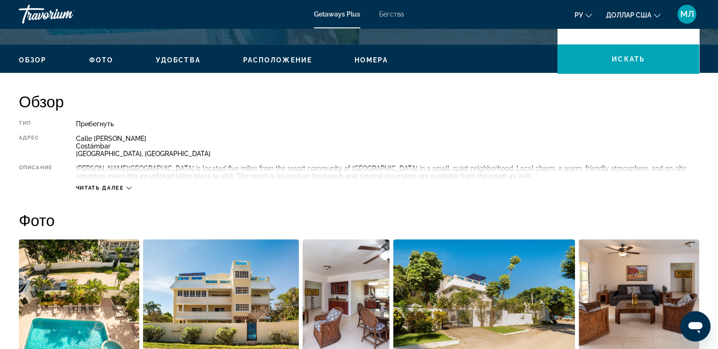
scroll to position [282, 0]
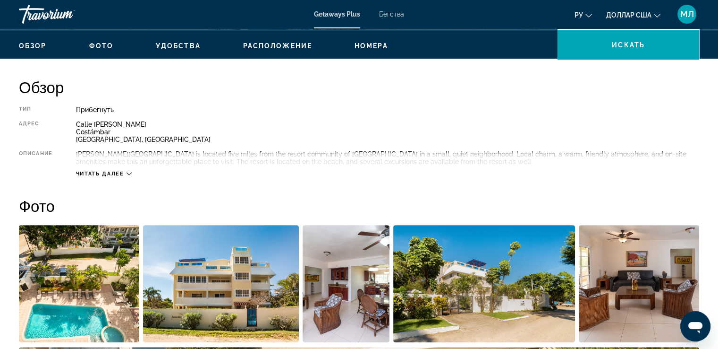
click at [125, 172] on div "Читать далее" at bounding box center [104, 174] width 56 height 6
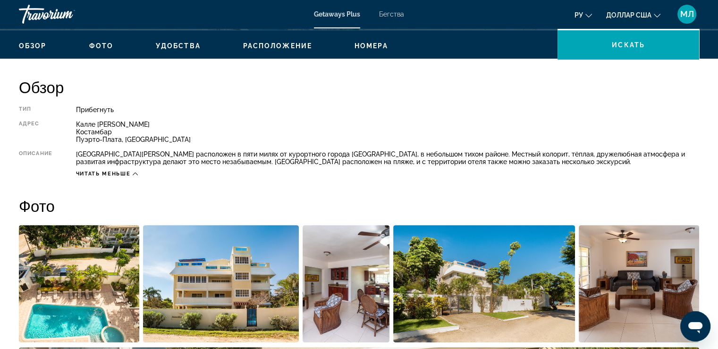
click at [65, 283] on img "Открыть полноэкранный слайдер изображений" at bounding box center [79, 283] width 120 height 117
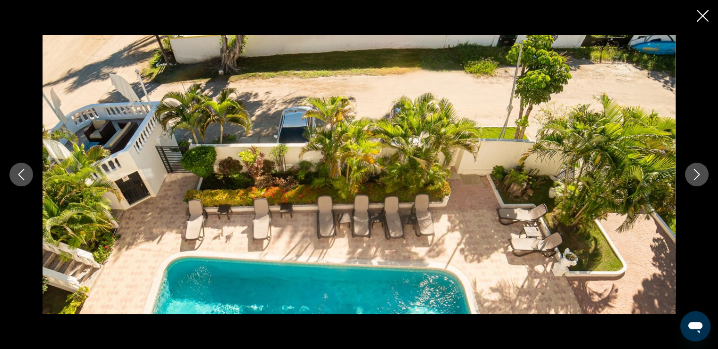
click at [702, 170] on icon "Next image" at bounding box center [697, 174] width 11 height 11
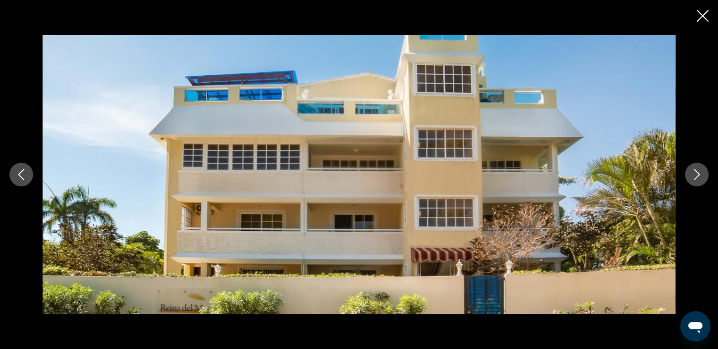
click at [700, 169] on icon "Next image" at bounding box center [697, 174] width 11 height 11
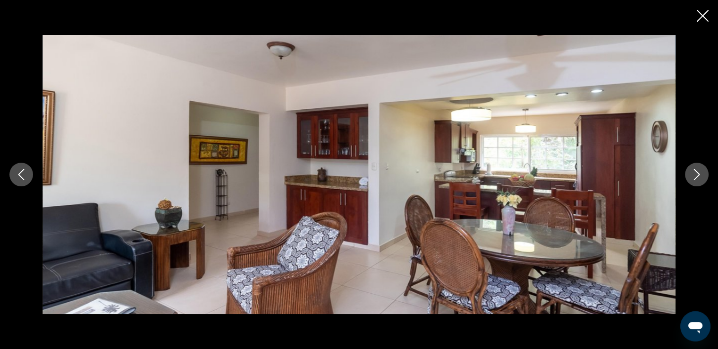
scroll to position [411, 0]
click at [698, 176] on icon "Next image" at bounding box center [697, 174] width 6 height 11
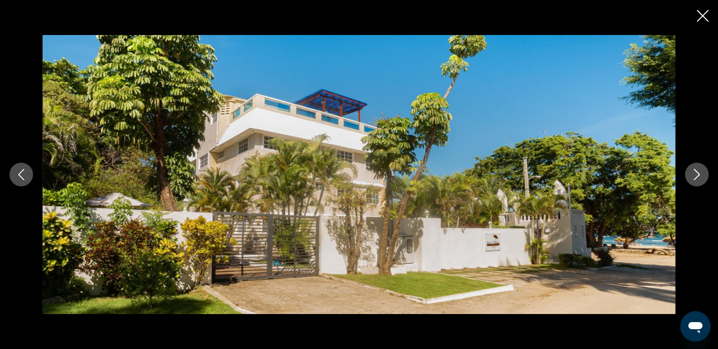
click at [699, 176] on icon "Next image" at bounding box center [697, 174] width 11 height 11
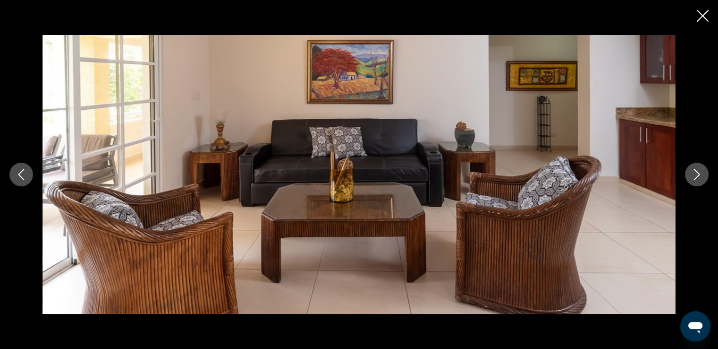
click at [700, 176] on icon "Next image" at bounding box center [697, 174] width 11 height 11
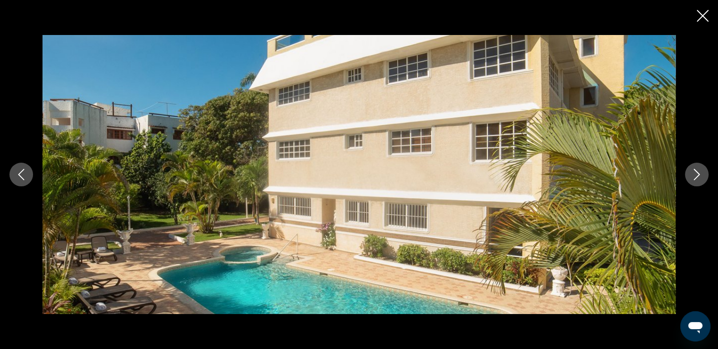
click at [700, 176] on icon "Next image" at bounding box center [697, 174] width 11 height 11
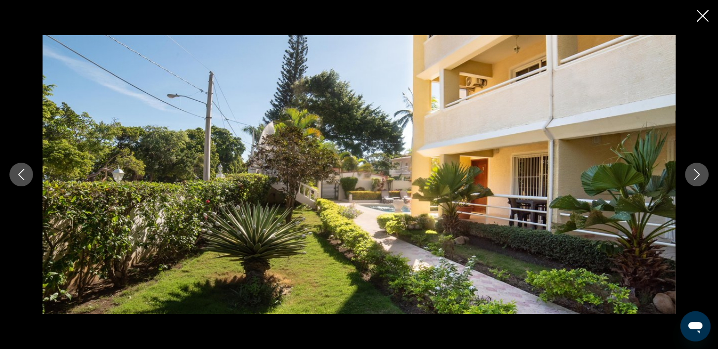
click at [700, 176] on icon "Next image" at bounding box center [697, 174] width 11 height 11
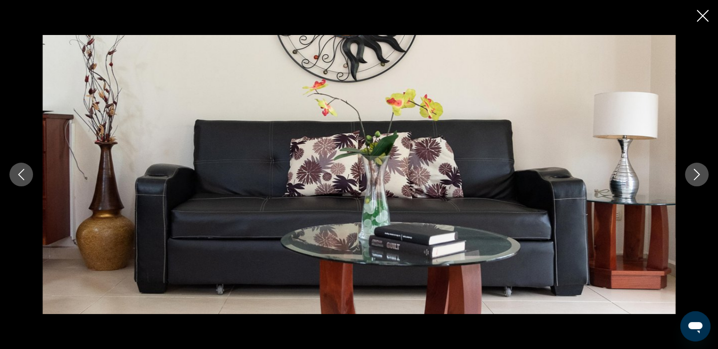
click at [700, 176] on icon "Next image" at bounding box center [697, 174] width 11 height 11
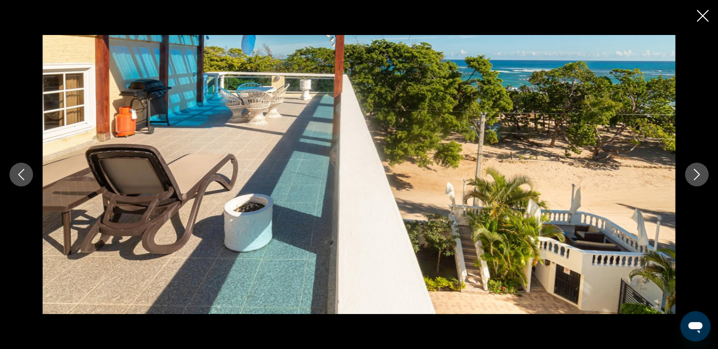
scroll to position [711, 0]
click at [694, 174] on icon "Next image" at bounding box center [697, 174] width 11 height 11
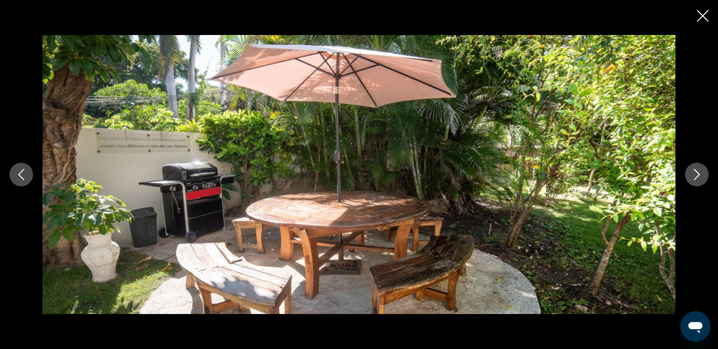
click at [694, 174] on icon "Next image" at bounding box center [697, 174] width 11 height 11
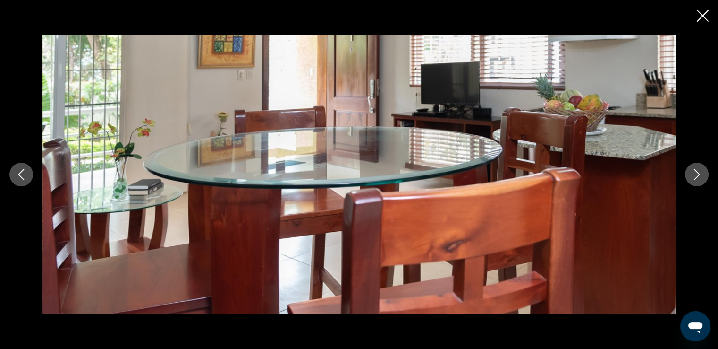
click at [694, 174] on icon "Next image" at bounding box center [697, 174] width 11 height 11
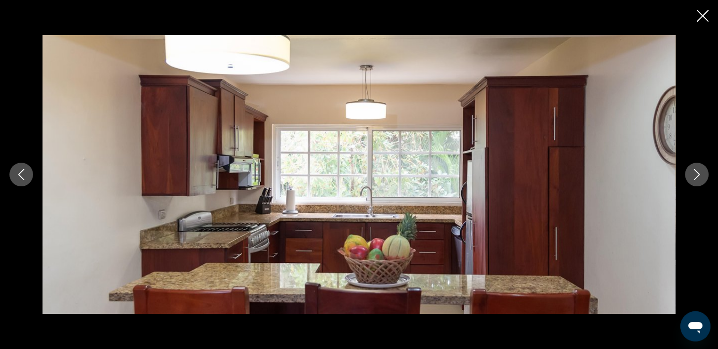
click at [699, 174] on icon "Next image" at bounding box center [697, 174] width 6 height 11
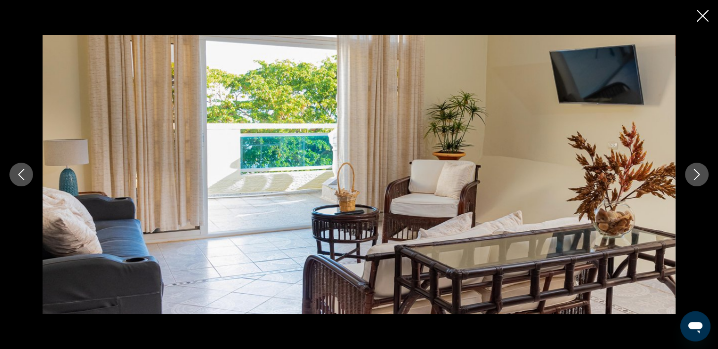
click at [701, 175] on icon "Next image" at bounding box center [697, 174] width 11 height 11
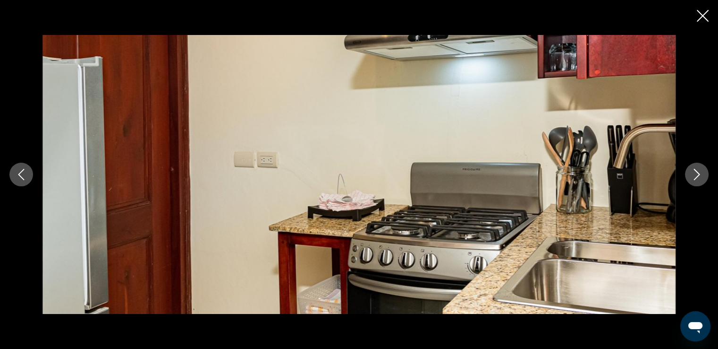
click at [695, 174] on icon "Next image" at bounding box center [697, 174] width 11 height 11
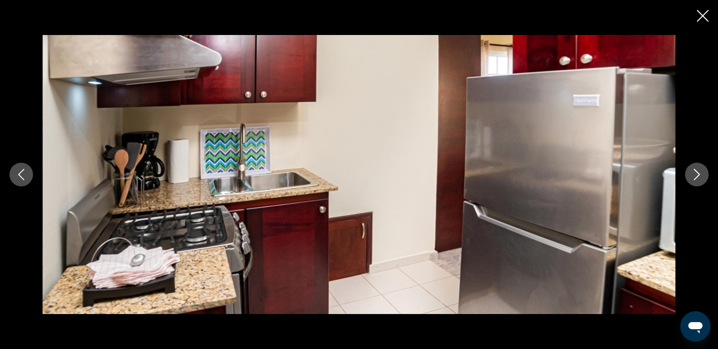
click at [695, 171] on icon "Next image" at bounding box center [697, 174] width 11 height 11
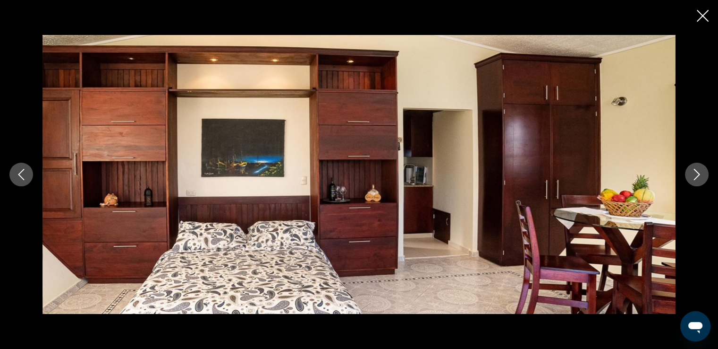
click at [695, 174] on icon "Next image" at bounding box center [697, 174] width 11 height 11
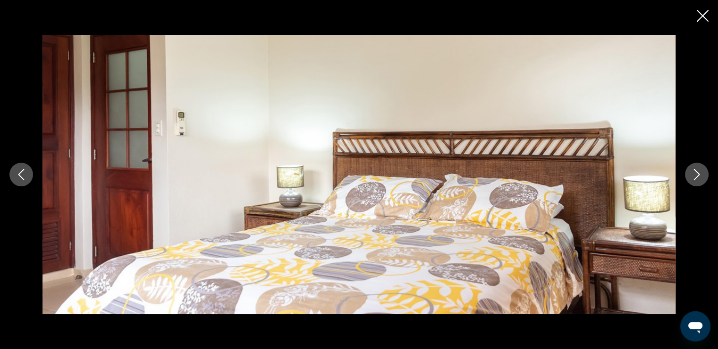
click at [695, 174] on icon "Next image" at bounding box center [697, 174] width 11 height 11
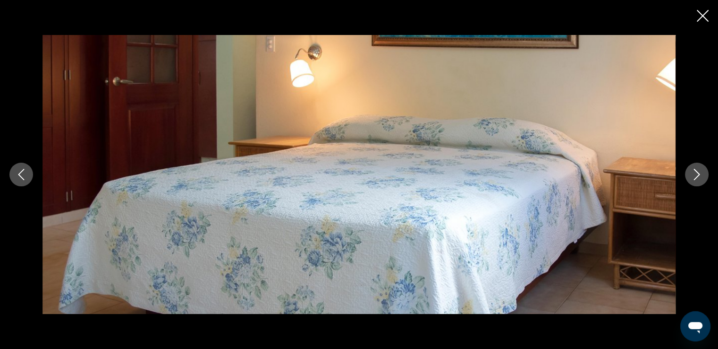
click at [695, 174] on icon "Next image" at bounding box center [697, 174] width 11 height 11
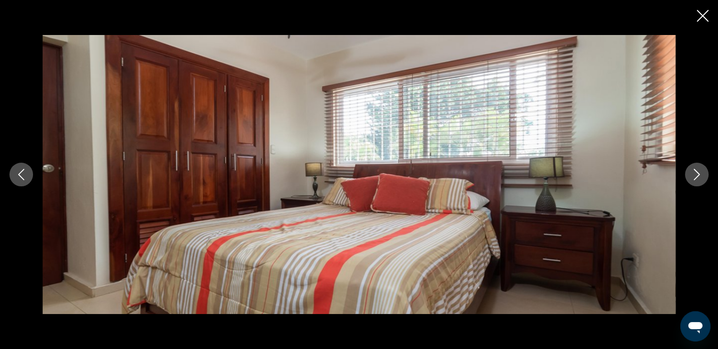
click at [695, 174] on icon "Next image" at bounding box center [697, 174] width 11 height 11
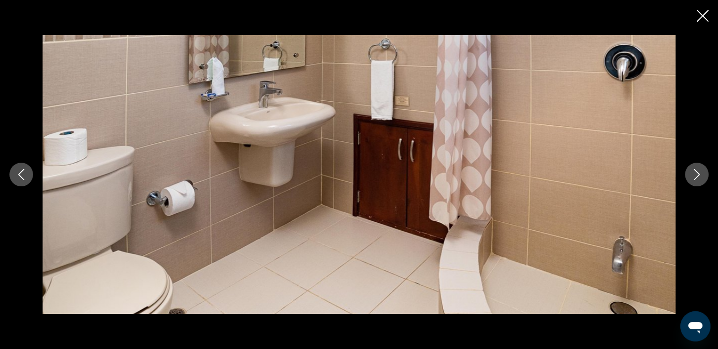
click at [695, 174] on icon "Next image" at bounding box center [697, 174] width 11 height 11
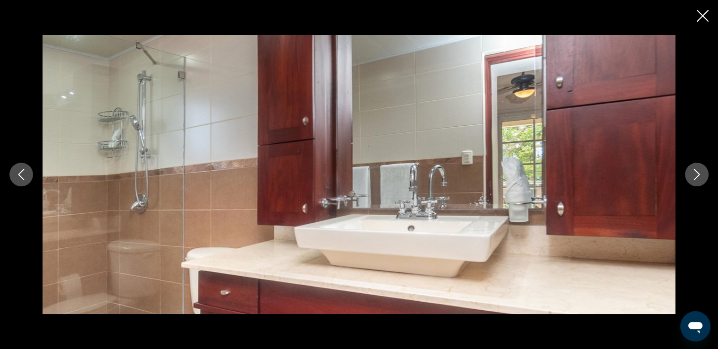
click at [695, 174] on icon "Next image" at bounding box center [697, 174] width 11 height 11
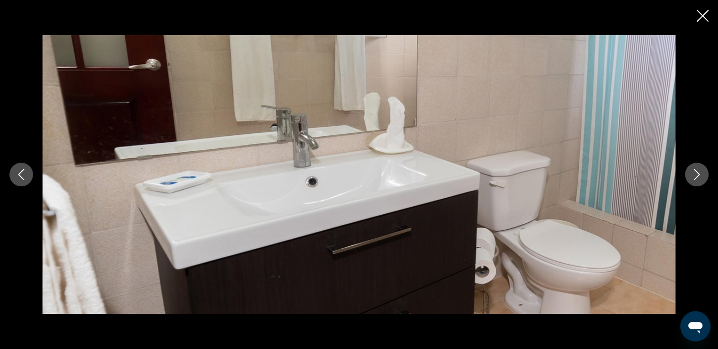
click at [703, 17] on icon "Close slideshow" at bounding box center [703, 16] width 12 height 12
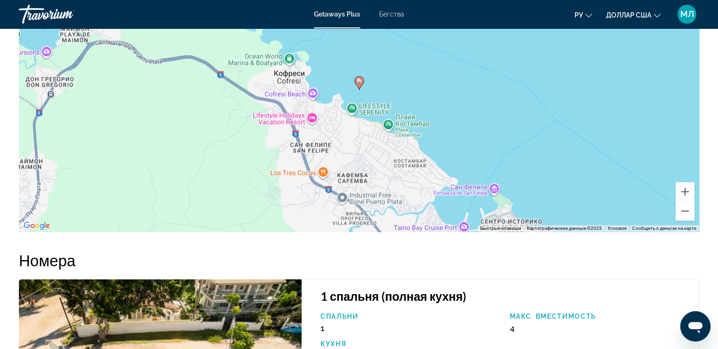
scroll to position [1368, 0]
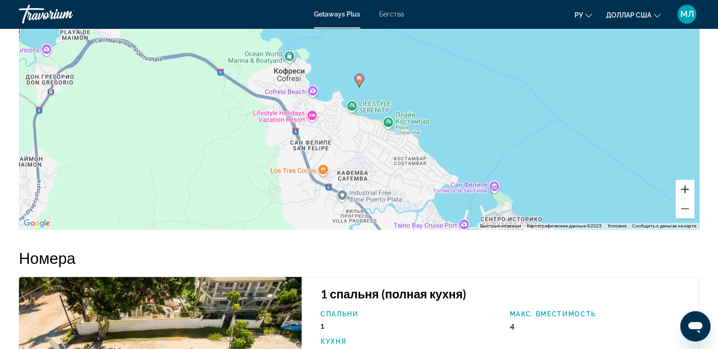
click at [688, 179] on button "Увеличить" at bounding box center [685, 188] width 19 height 19
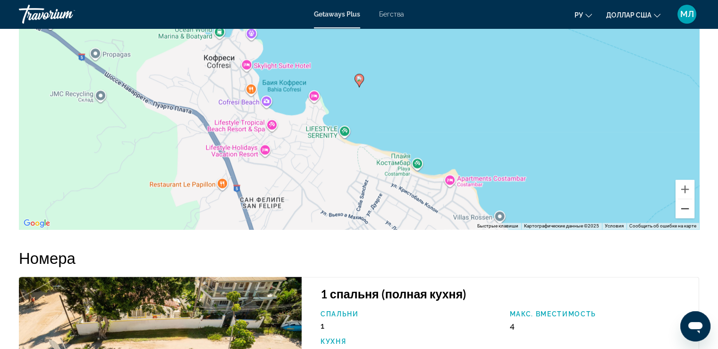
click at [686, 199] on button "Уменьшить" at bounding box center [685, 208] width 19 height 19
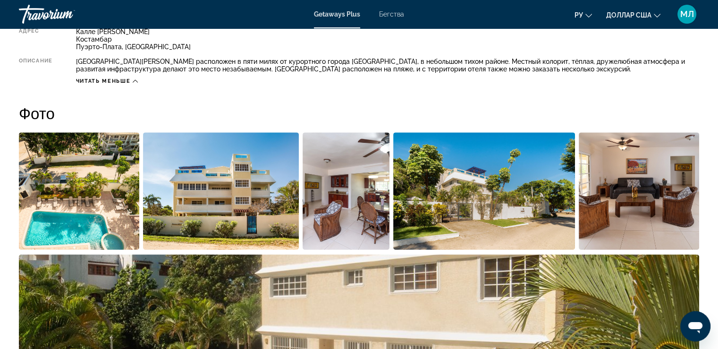
scroll to position [304, 0]
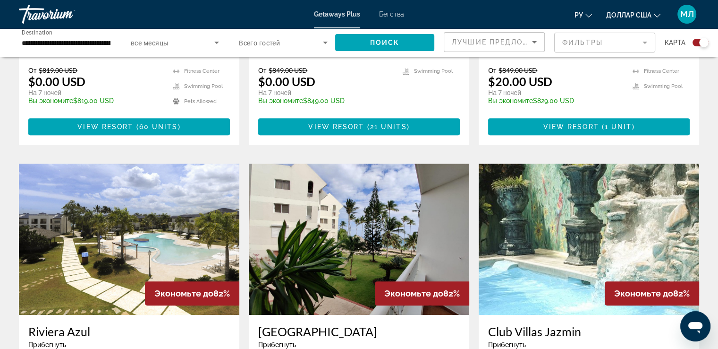
scroll to position [544, 0]
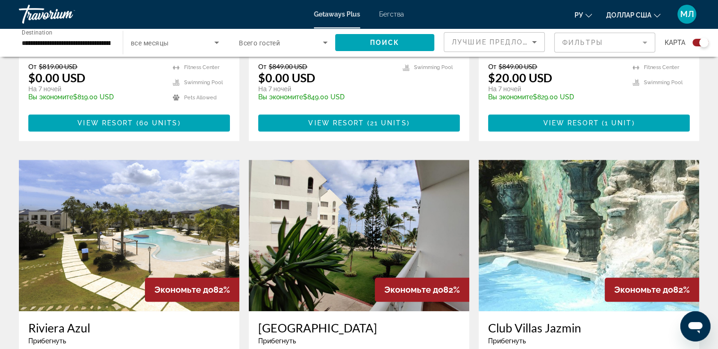
click at [135, 189] on img "Основное содержание" at bounding box center [129, 235] width 221 height 151
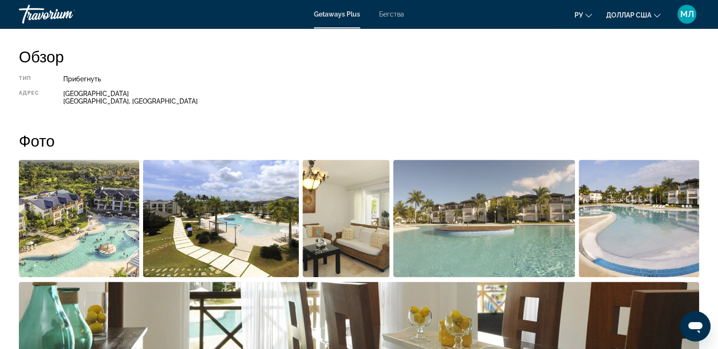
scroll to position [323, 0]
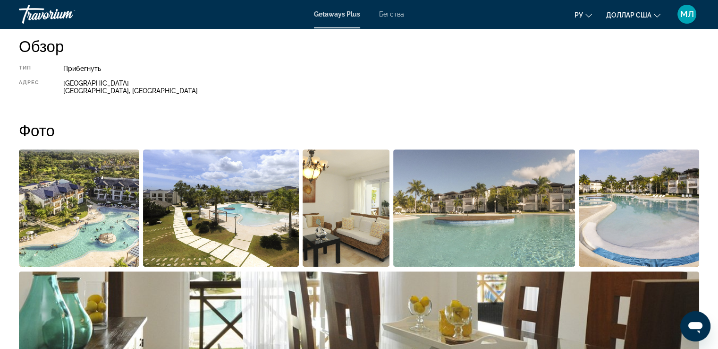
click at [63, 203] on img "Open full-screen image slider" at bounding box center [79, 207] width 120 height 117
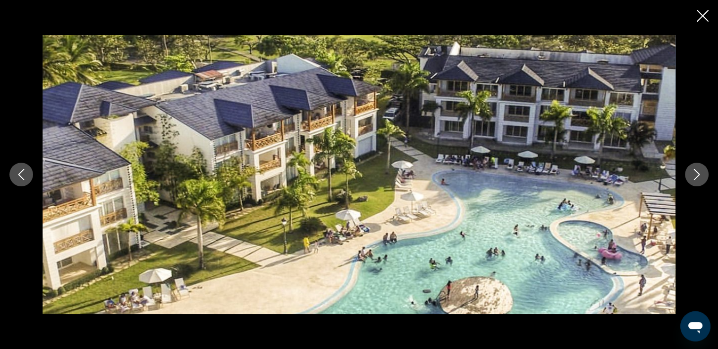
click at [694, 174] on icon "Next image" at bounding box center [697, 174] width 11 height 11
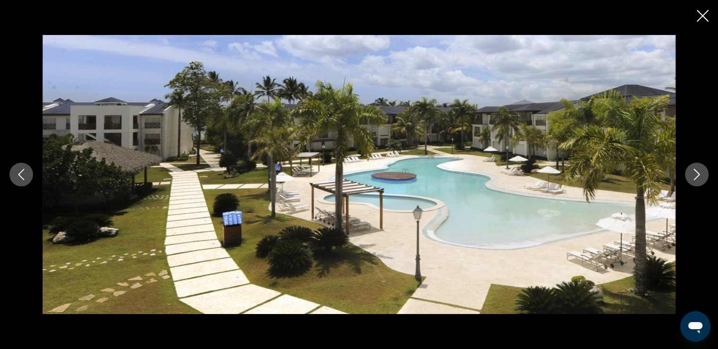
click at [701, 176] on icon "Next image" at bounding box center [697, 174] width 11 height 11
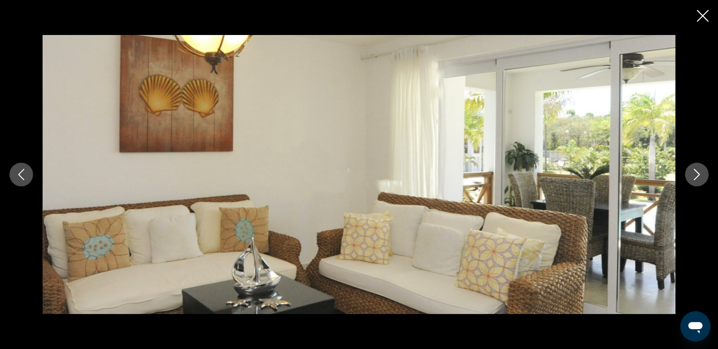
click at [701, 176] on icon "Next image" at bounding box center [697, 174] width 11 height 11
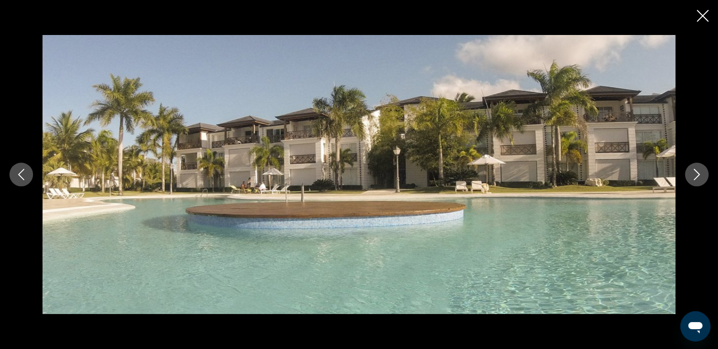
click at [701, 176] on icon "Next image" at bounding box center [697, 174] width 11 height 11
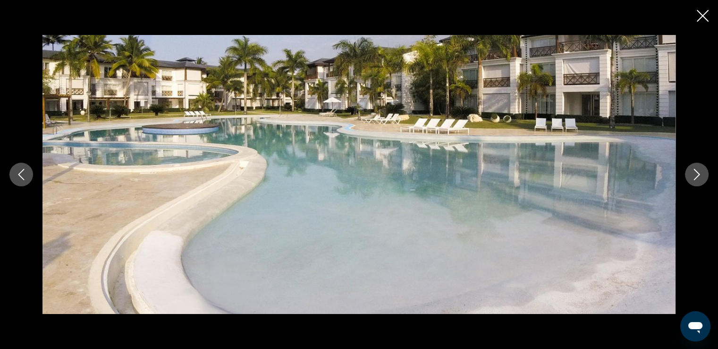
click at [701, 176] on icon "Next image" at bounding box center [697, 174] width 11 height 11
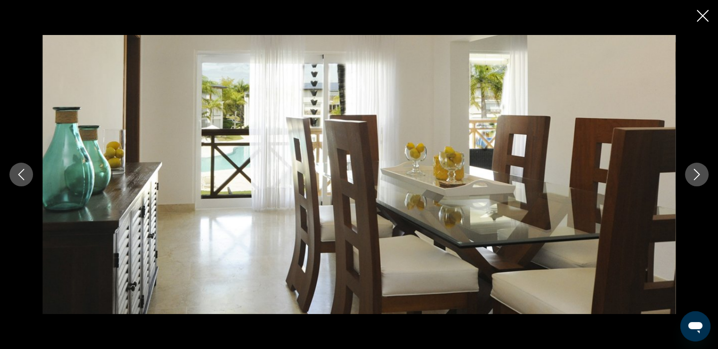
click at [704, 180] on button "Next image" at bounding box center [697, 174] width 24 height 24
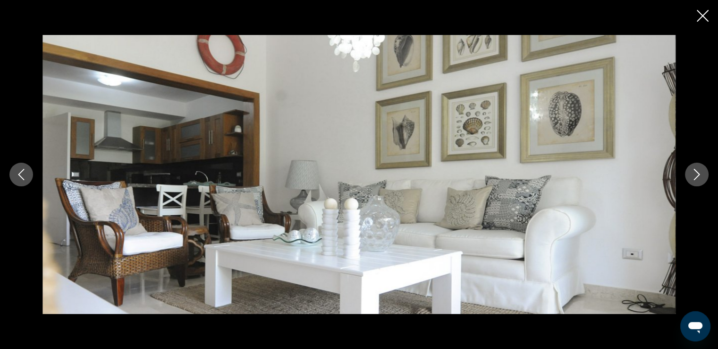
click at [697, 172] on icon "Next image" at bounding box center [697, 174] width 11 height 11
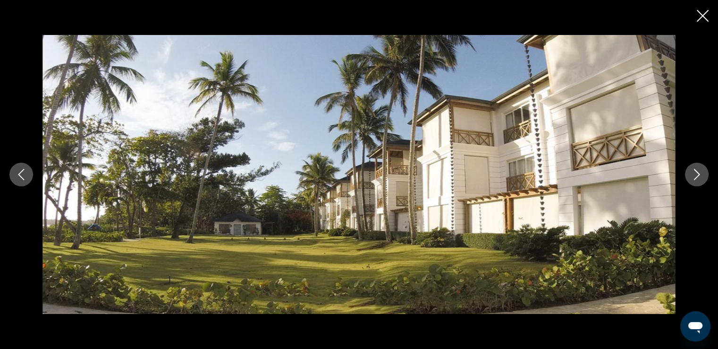
click at [697, 172] on icon "Next image" at bounding box center [697, 174] width 11 height 11
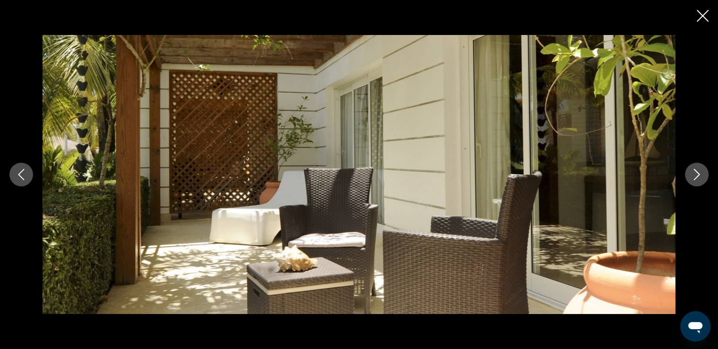
click at [702, 175] on icon "Next image" at bounding box center [697, 174] width 11 height 11
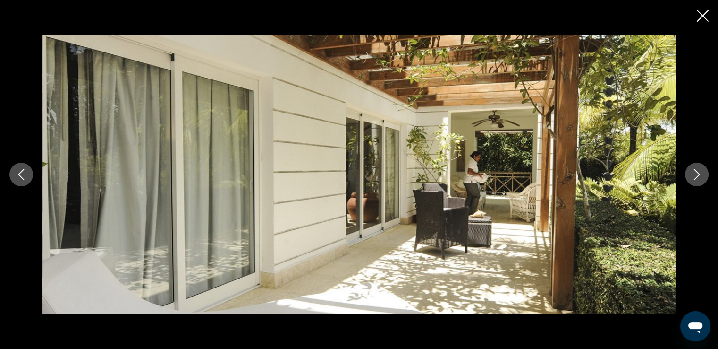
click at [702, 175] on icon "Next image" at bounding box center [697, 174] width 11 height 11
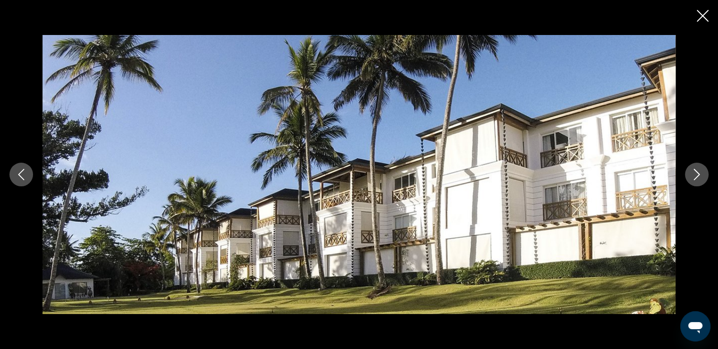
click at [701, 175] on icon "Next image" at bounding box center [697, 174] width 11 height 11
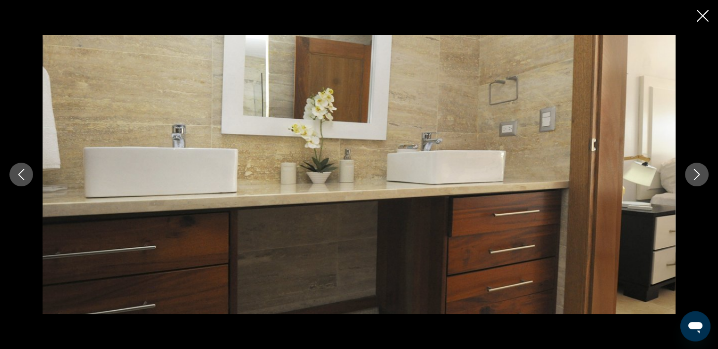
click at [701, 175] on icon "Next image" at bounding box center [697, 174] width 11 height 11
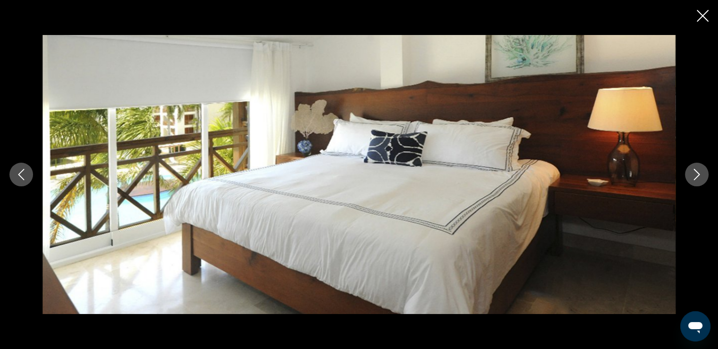
click at [702, 175] on icon "Next image" at bounding box center [697, 174] width 11 height 11
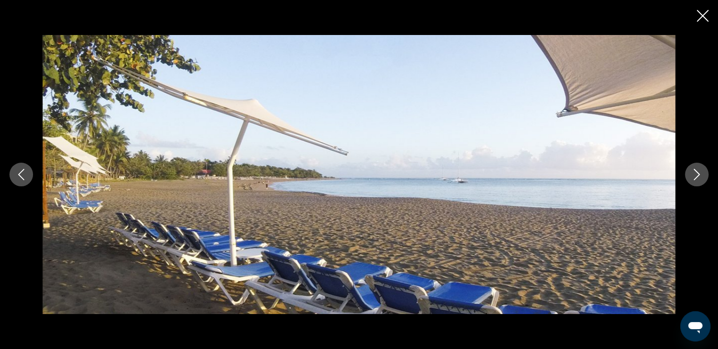
click at [698, 171] on icon "Next image" at bounding box center [697, 174] width 11 height 11
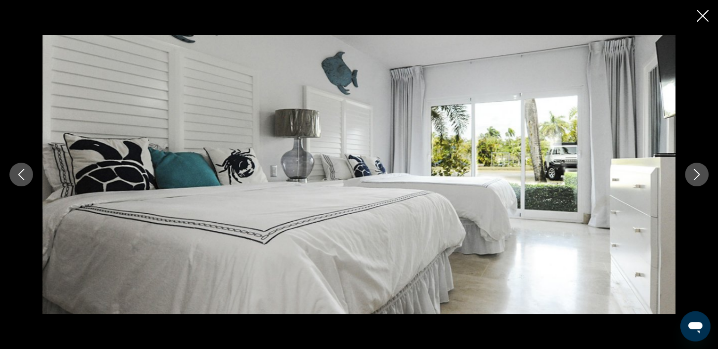
click at [694, 172] on icon "Next image" at bounding box center [697, 174] width 11 height 11
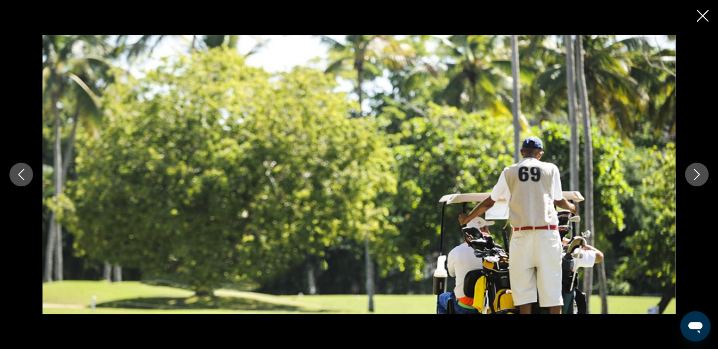
click at [694, 172] on icon "Next image" at bounding box center [697, 174] width 11 height 11
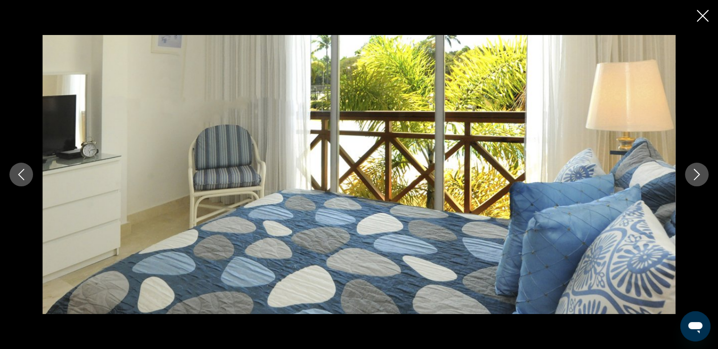
click at [23, 173] on icon "Previous image" at bounding box center [21, 174] width 11 height 11
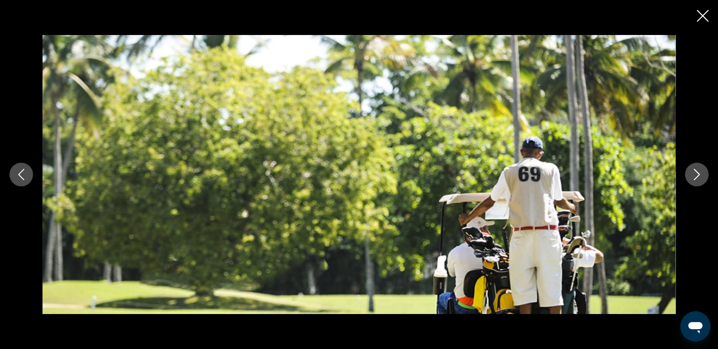
click at [699, 173] on icon "Next image" at bounding box center [697, 174] width 6 height 11
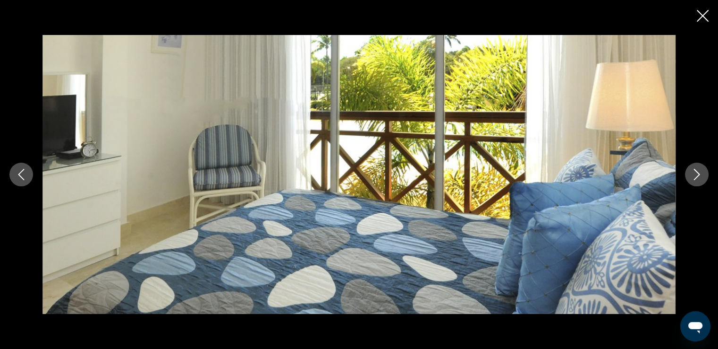
click at [699, 173] on icon "Next image" at bounding box center [697, 174] width 6 height 11
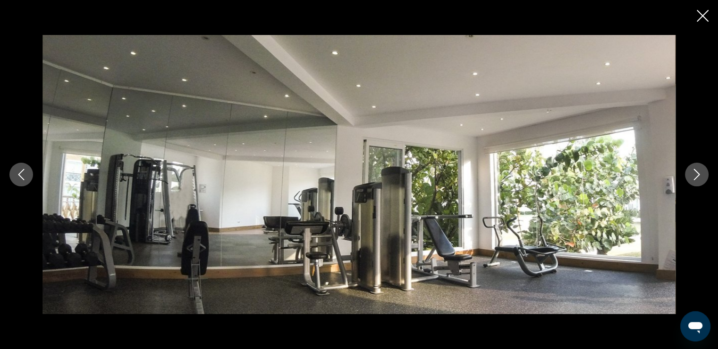
click at [646, 176] on img "Основное содержание" at bounding box center [359, 174] width 633 height 279
click at [696, 170] on icon "Next image" at bounding box center [697, 174] width 11 height 11
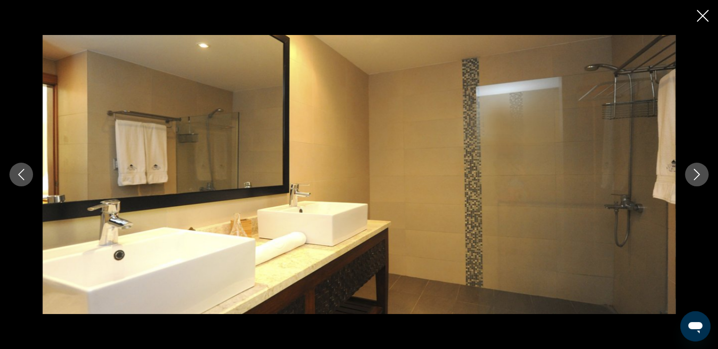
click at [690, 168] on button "Next image" at bounding box center [697, 174] width 24 height 24
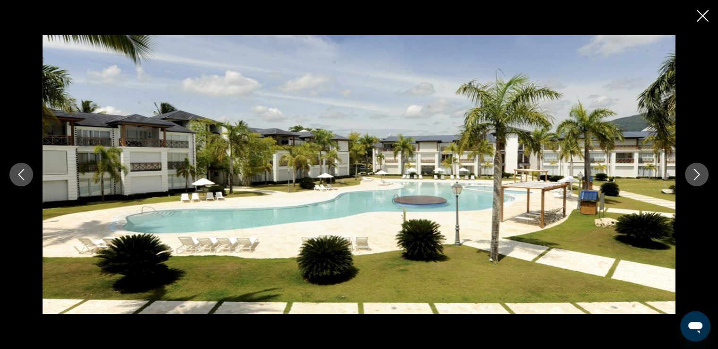
click at [703, 15] on icon "Close slideshow" at bounding box center [703, 16] width 12 height 12
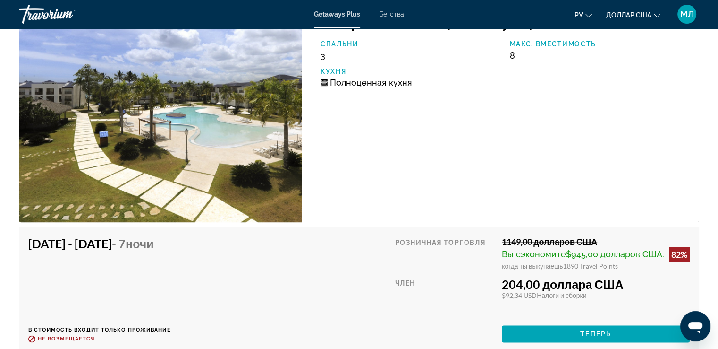
scroll to position [1504, 0]
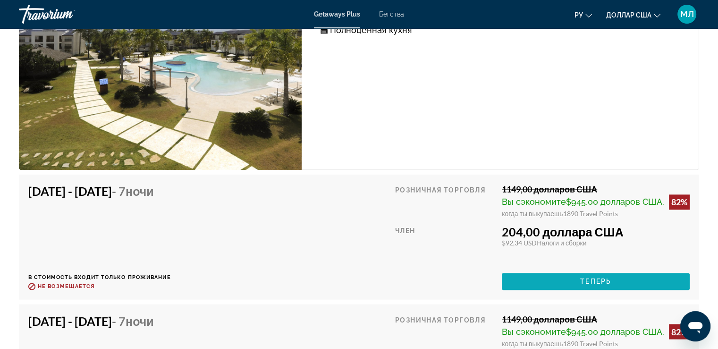
click at [605, 278] on font "Теперь" at bounding box center [596, 281] width 31 height 8
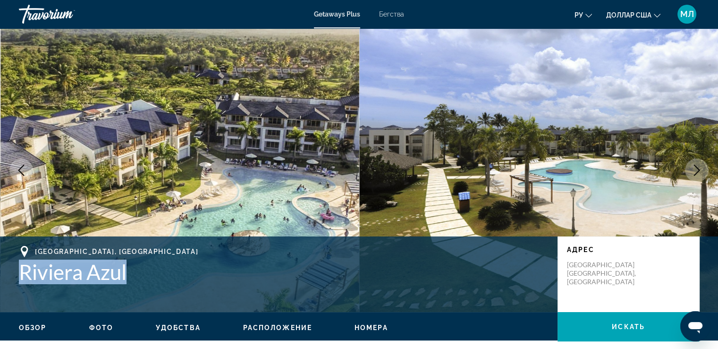
drag, startPoint x: 19, startPoint y: 274, endPoint x: 121, endPoint y: 274, distance: 102.0
click at [134, 277] on h1 "Riviera Azul" at bounding box center [283, 271] width 529 height 25
copy h1 "Riviera Azul"
click at [434, 34] on img "Основное содержание" at bounding box center [538, 169] width 359 height 283
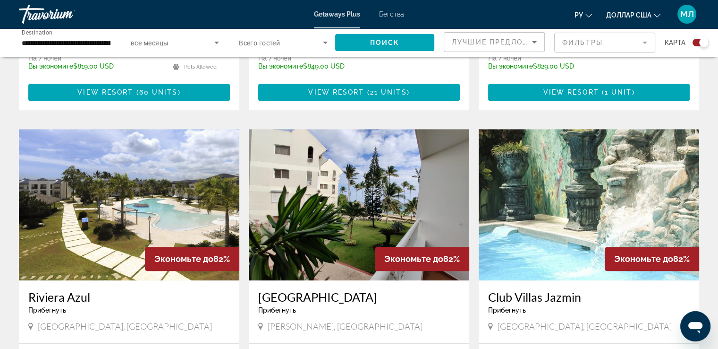
scroll to position [580, 0]
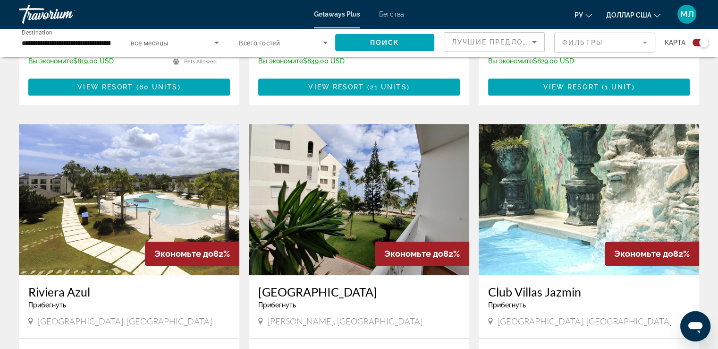
click at [387, 10] on font "Бегства" at bounding box center [391, 14] width 25 height 8
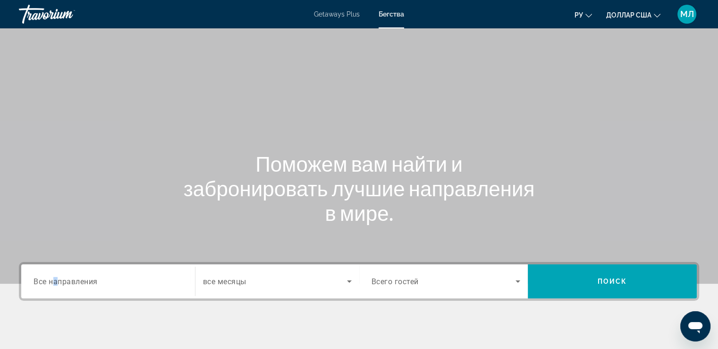
click at [56, 279] on span "Все направления" at bounding box center [66, 280] width 64 height 9
click at [56, 279] on input "Destination Все направления" at bounding box center [108, 281] width 149 height 11
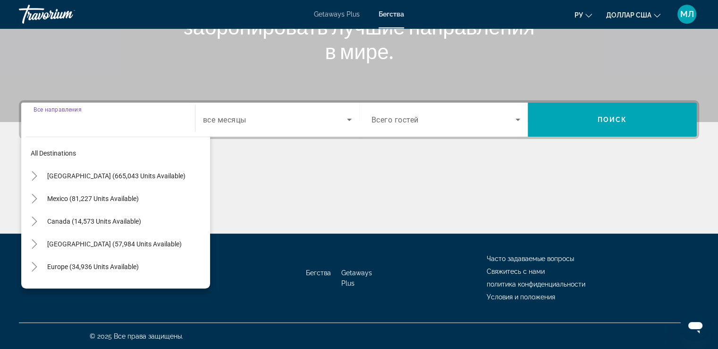
scroll to position [162, 0]
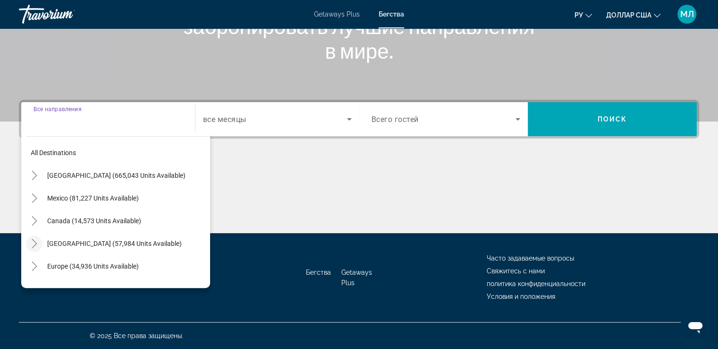
click at [32, 242] on icon "Toggle Caribbean & Atlantic Islands (57,984 units available)" at bounding box center [34, 243] width 9 height 9
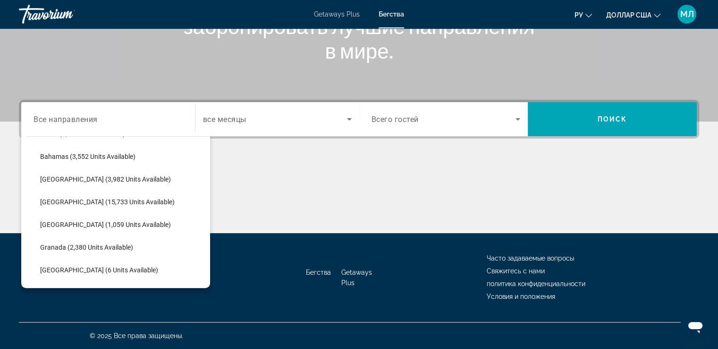
scroll to position [193, 0]
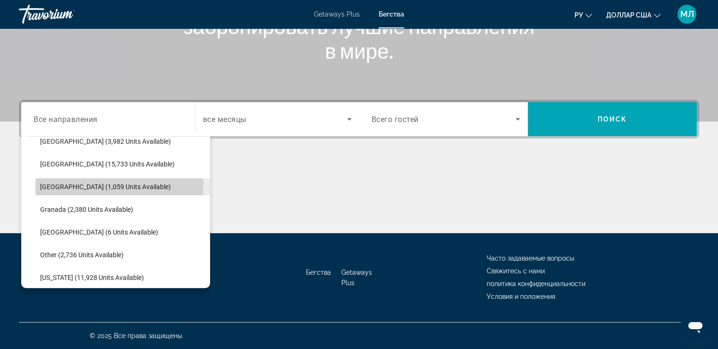
click at [113, 184] on span "Dominican Republic (1,059 units available)" at bounding box center [105, 187] width 131 height 8
type input "**********"
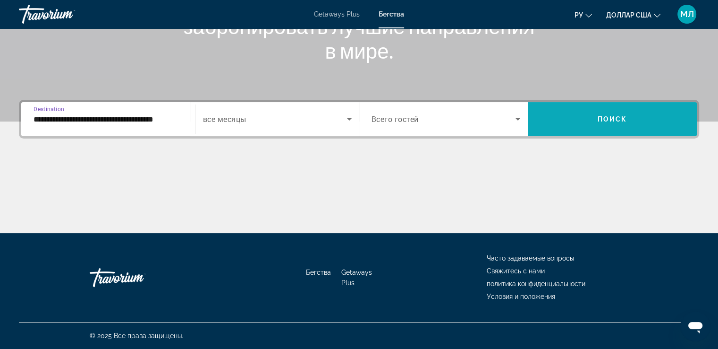
click at [596, 120] on span "Search widget" at bounding box center [612, 119] width 169 height 23
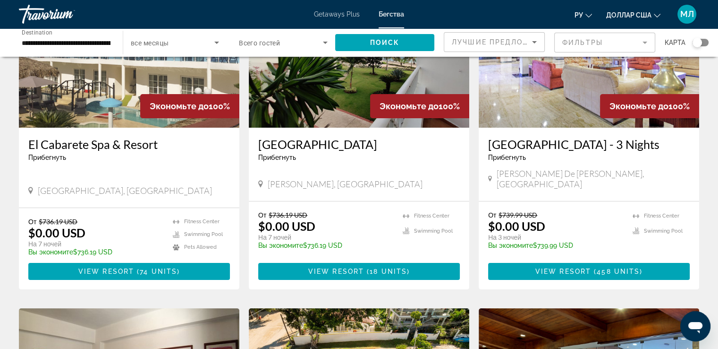
scroll to position [111, 0]
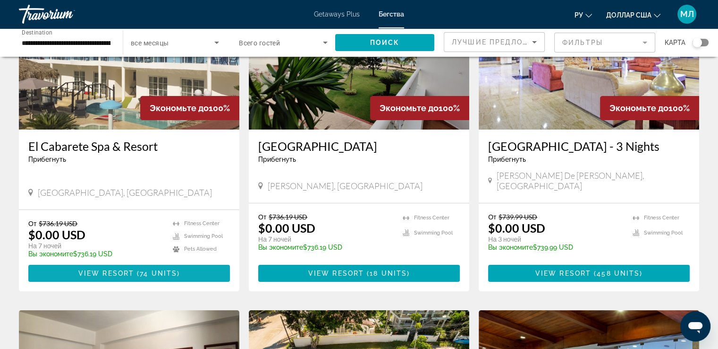
click at [103, 274] on span "View Resort" at bounding box center [106, 273] width 56 height 8
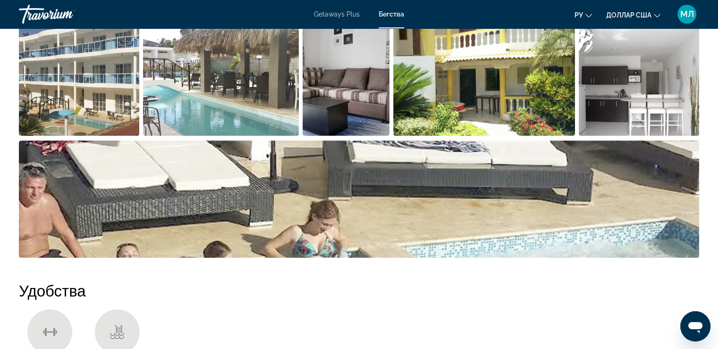
scroll to position [504, 0]
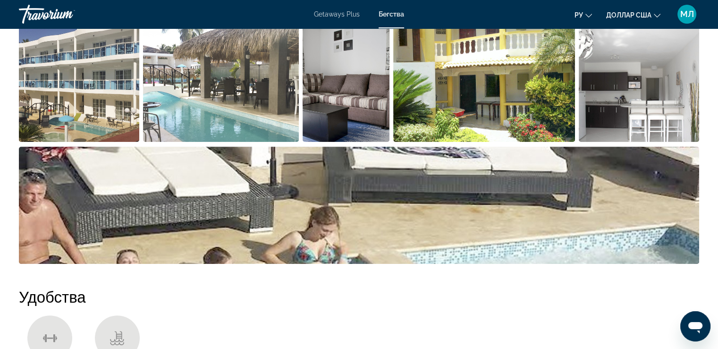
click at [49, 80] on img "Open full-screen image slider" at bounding box center [79, 83] width 120 height 117
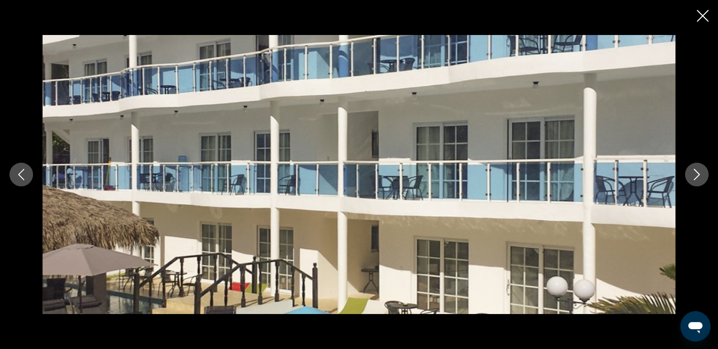
click at [699, 172] on icon "Next image" at bounding box center [697, 174] width 11 height 11
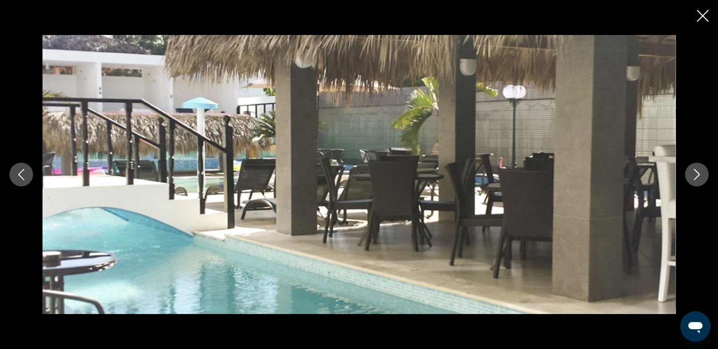
click at [699, 172] on icon "Next image" at bounding box center [697, 174] width 11 height 11
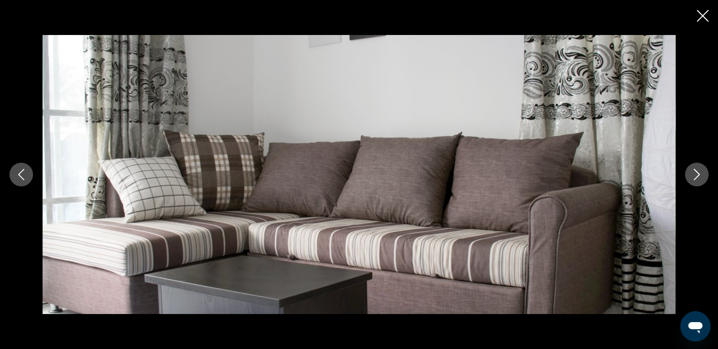
click at [699, 172] on icon "Next image" at bounding box center [697, 174] width 11 height 11
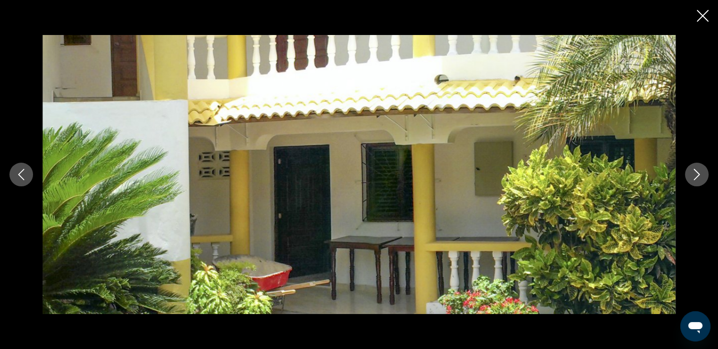
click at [699, 172] on icon "Next image" at bounding box center [697, 174] width 11 height 11
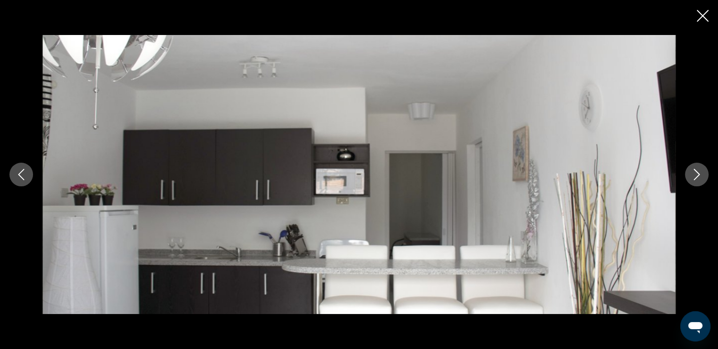
click at [699, 172] on icon "Next image" at bounding box center [697, 174] width 11 height 11
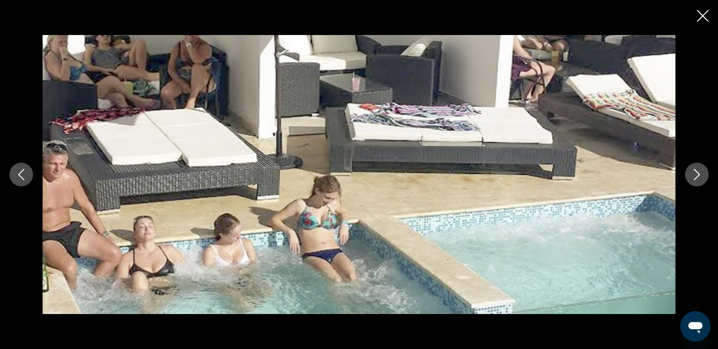
click at [701, 171] on icon "Next image" at bounding box center [697, 174] width 11 height 11
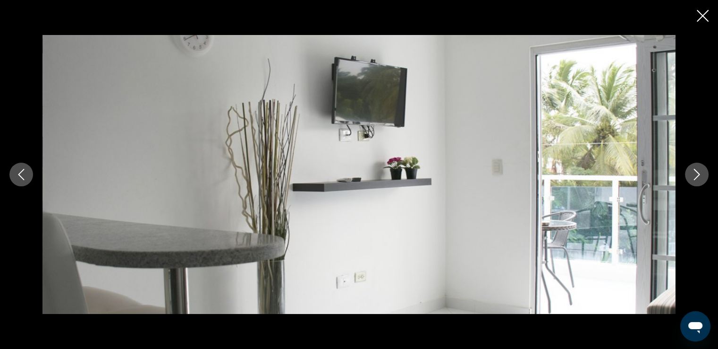
click at [701, 171] on icon "Next image" at bounding box center [697, 174] width 11 height 11
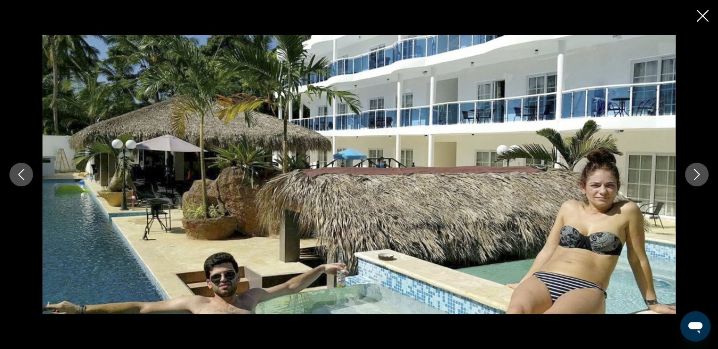
drag, startPoint x: 21, startPoint y: 175, endPoint x: 20, endPoint y: 171, distance: 4.8
click at [21, 174] on icon "Previous image" at bounding box center [21, 174] width 11 height 11
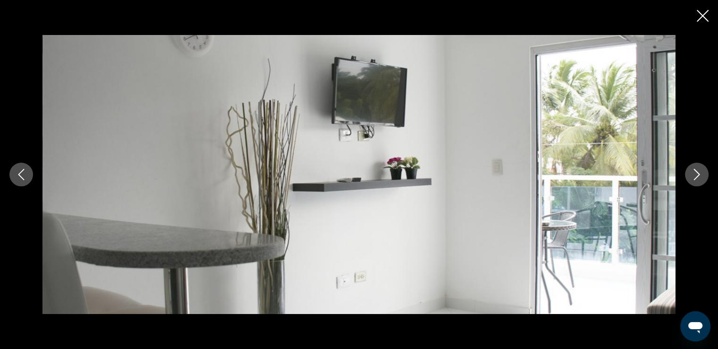
click at [700, 174] on icon "Next image" at bounding box center [697, 174] width 11 height 11
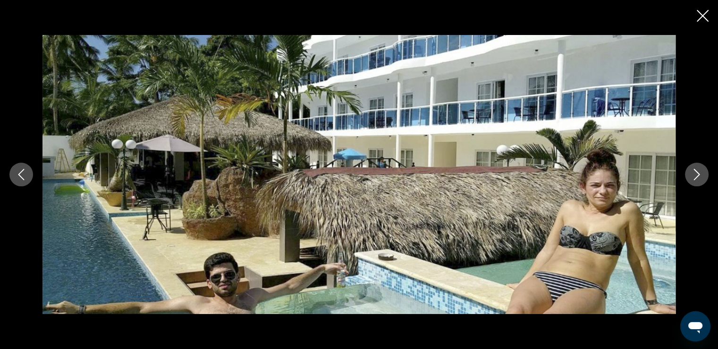
click at [700, 174] on icon "Next image" at bounding box center [697, 174] width 11 height 11
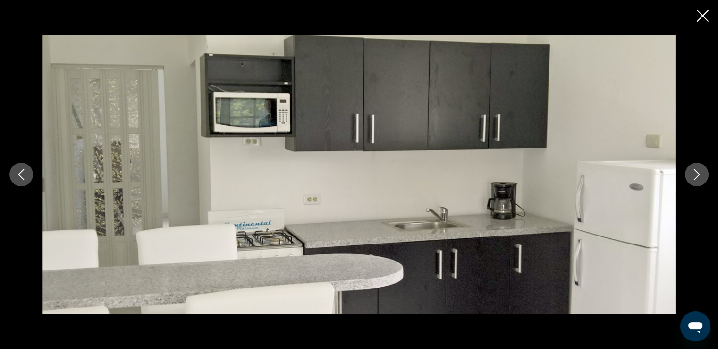
click at [700, 174] on icon "Next image" at bounding box center [697, 174] width 11 height 11
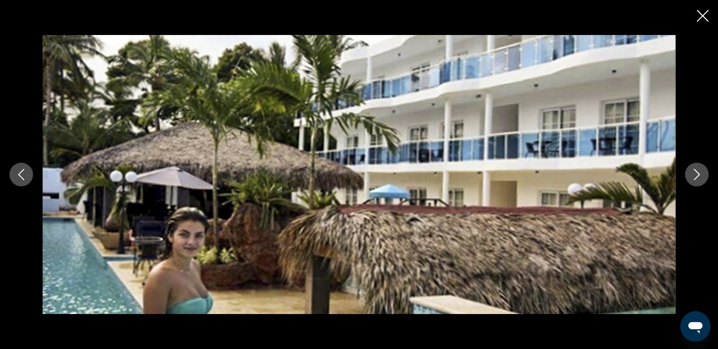
click at [700, 174] on icon "Next image" at bounding box center [697, 174] width 11 height 11
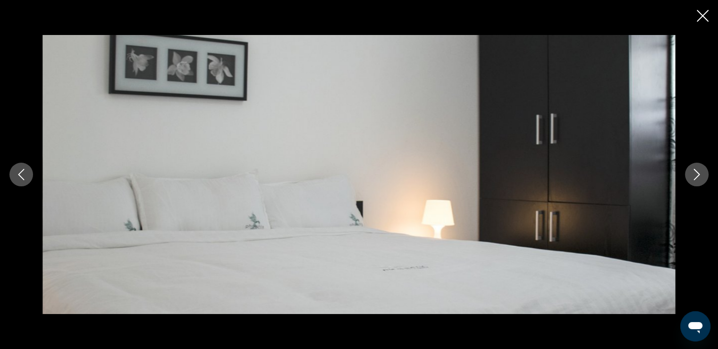
click at [700, 174] on icon "Next image" at bounding box center [697, 174] width 11 height 11
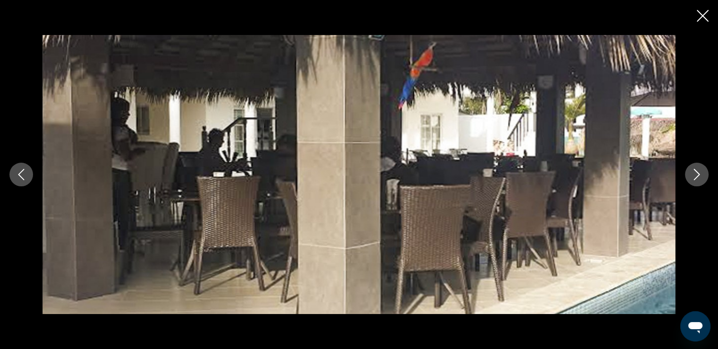
click at [700, 174] on icon "Next image" at bounding box center [697, 174] width 11 height 11
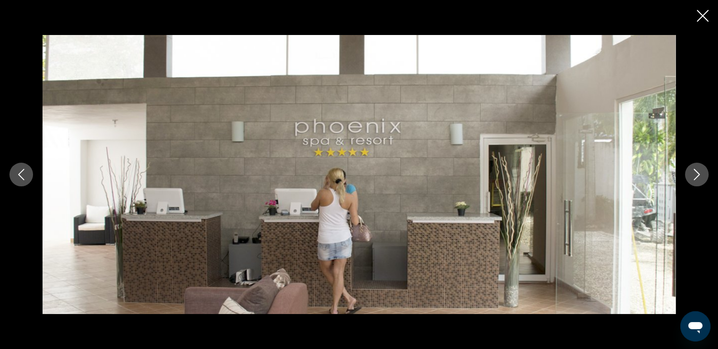
click at [700, 174] on icon "Next image" at bounding box center [697, 174] width 11 height 11
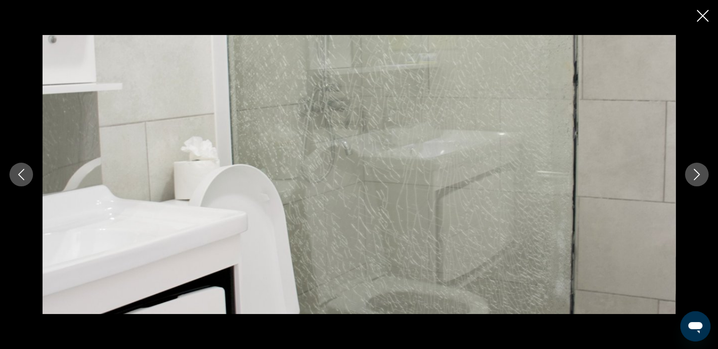
click at [700, 174] on icon "Next image" at bounding box center [697, 174] width 11 height 11
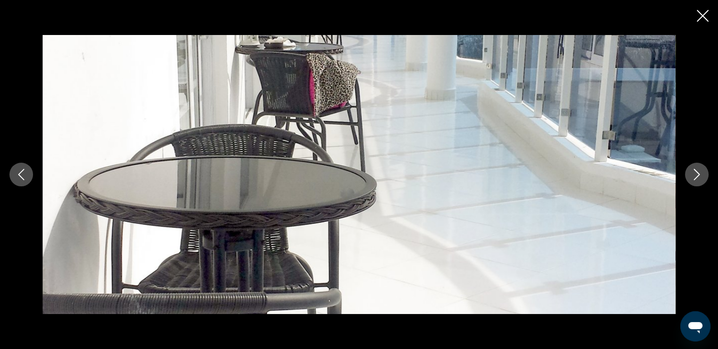
click at [706, 14] on icon "Close slideshow" at bounding box center [703, 16] width 12 height 12
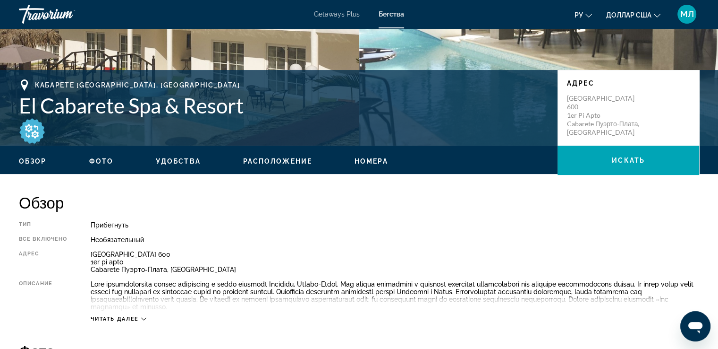
scroll to position [194, 0]
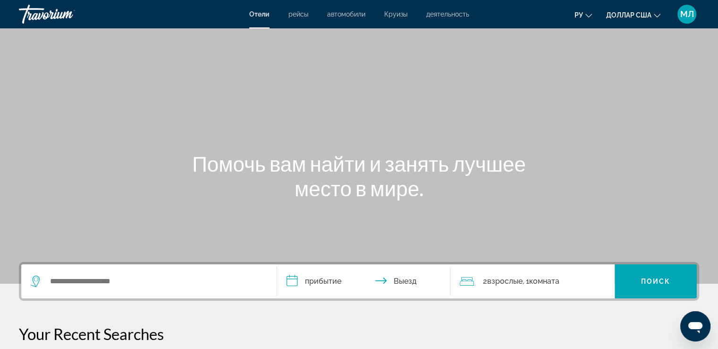
click at [401, 16] on font "Круизы" at bounding box center [395, 14] width 23 height 8
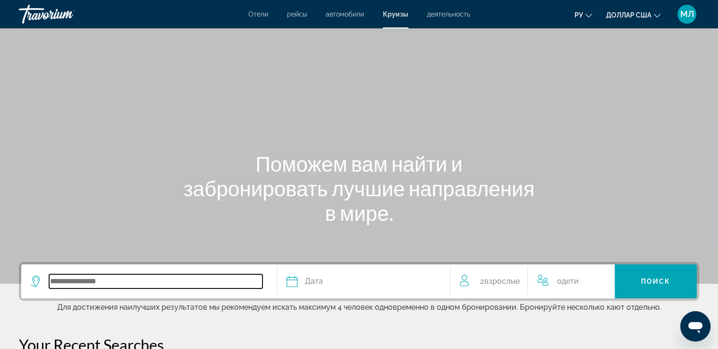
click at [149, 283] on input "Search widget" at bounding box center [156, 281] width 214 height 14
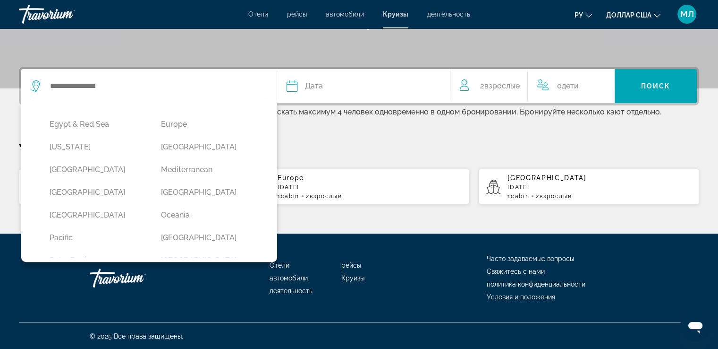
scroll to position [138, 0]
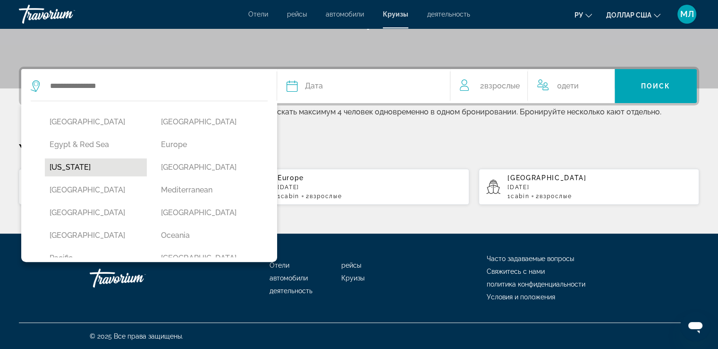
click at [60, 163] on button "[US_STATE]" at bounding box center [96, 167] width 102 height 18
type input "******"
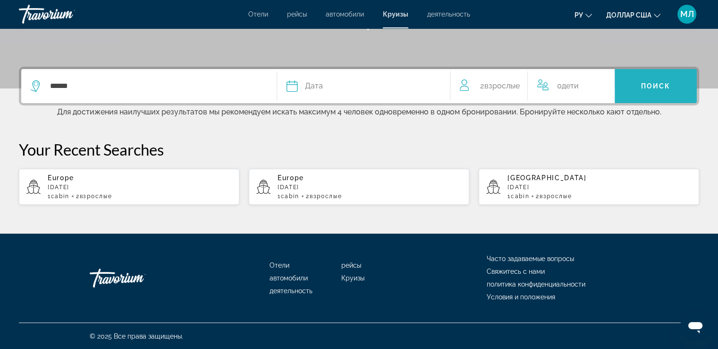
click at [646, 88] on span "Поиск" at bounding box center [656, 86] width 30 height 8
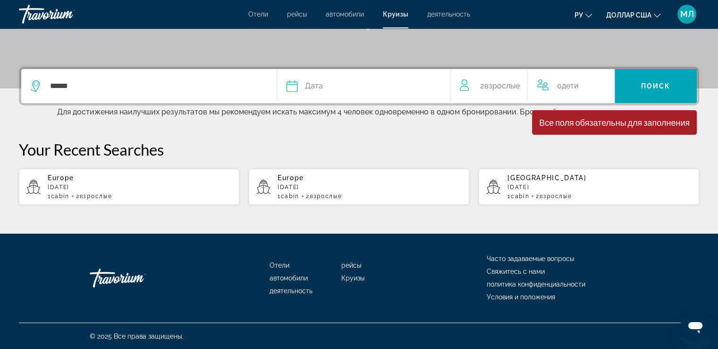
click at [374, 77] on button "Дата январь февраль Маршировать апрель Может Июнь Июль Август Сентябрь Октябрь …" at bounding box center [364, 86] width 154 height 34
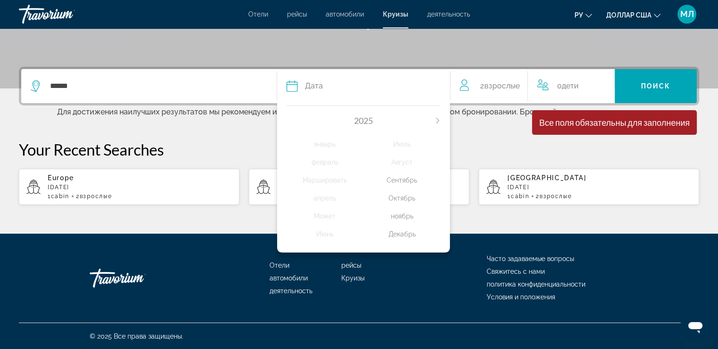
click at [406, 199] on div "Октябрь" at bounding box center [402, 197] width 77 height 17
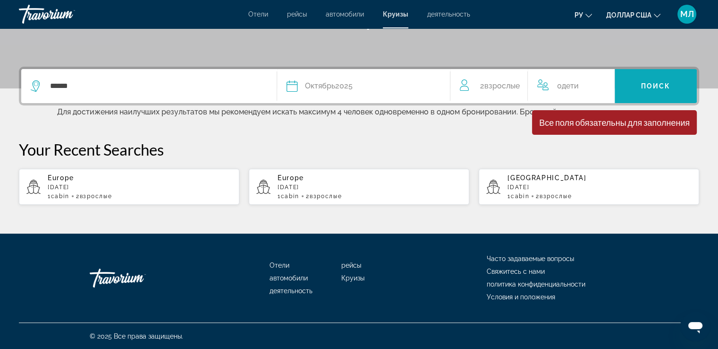
click at [650, 81] on span "Search widget" at bounding box center [656, 86] width 82 height 23
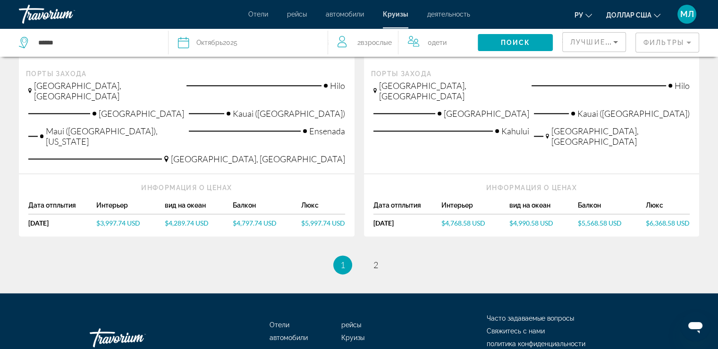
scroll to position [1107, 0]
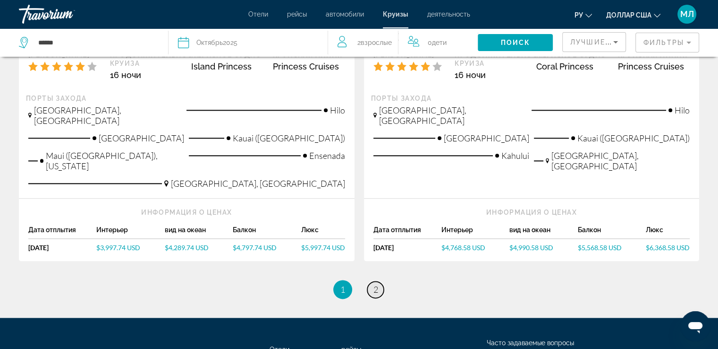
click at [374, 284] on span "2" at bounding box center [376, 289] width 5 height 10
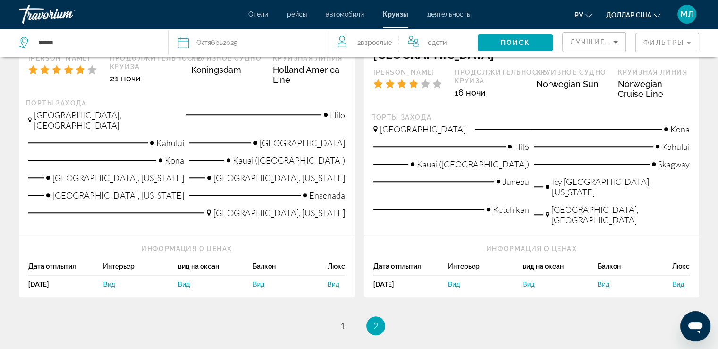
scroll to position [693, 0]
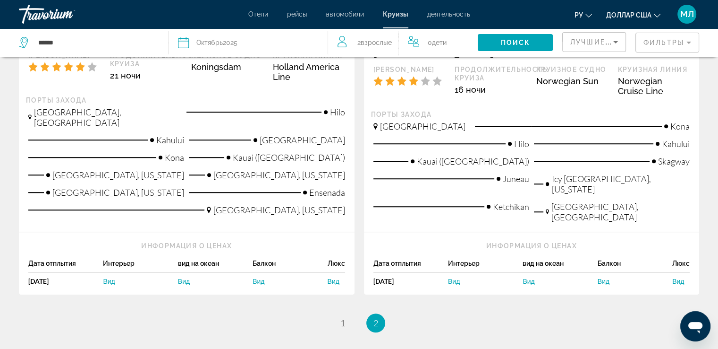
click at [111, 277] on span "Вид" at bounding box center [109, 281] width 12 height 8
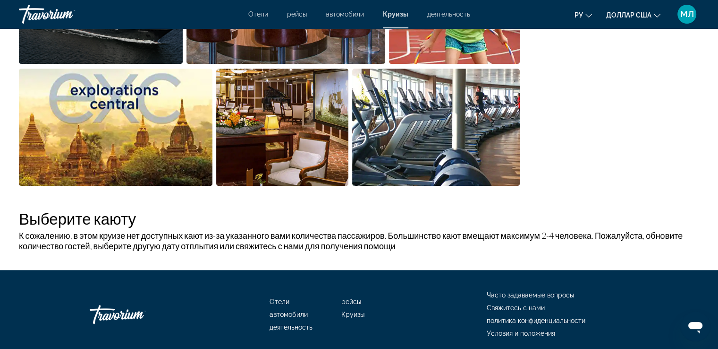
scroll to position [748, 0]
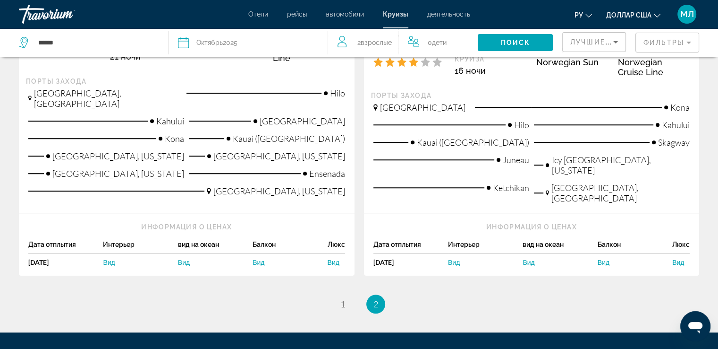
scroll to position [706, 0]
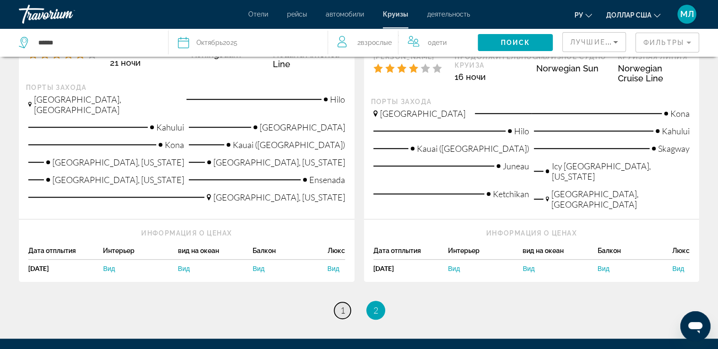
click at [342, 305] on span "1" at bounding box center [343, 310] width 5 height 10
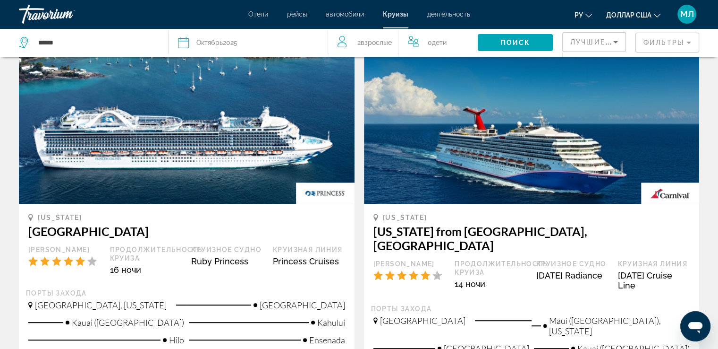
scroll to position [484, 0]
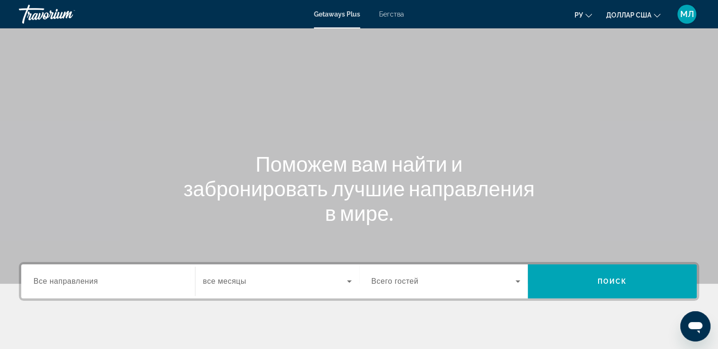
click at [87, 283] on span "Все направления" at bounding box center [66, 281] width 65 height 8
click at [87, 283] on input "Destination Все направления" at bounding box center [108, 281] width 149 height 11
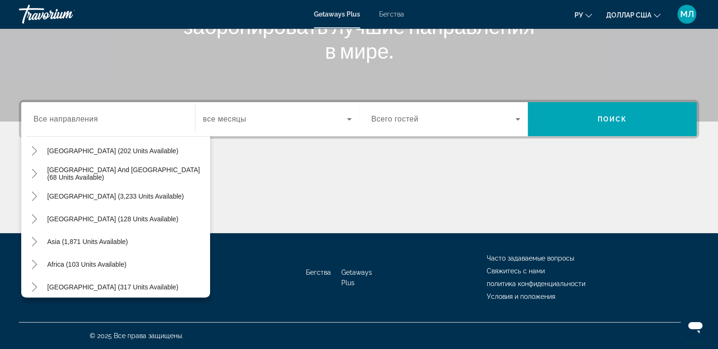
scroll to position [153, 0]
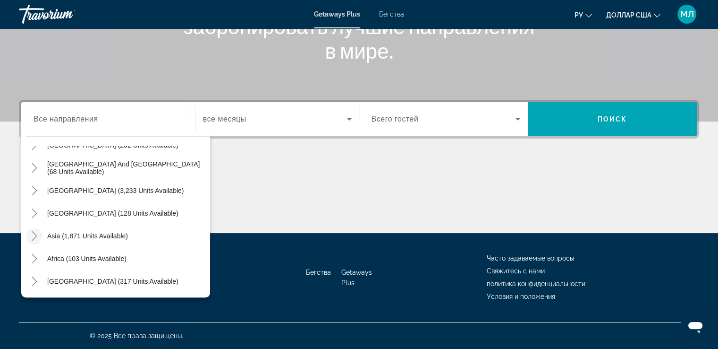
click at [32, 235] on icon "Toggle Asia (1,871 units available)" at bounding box center [34, 235] width 9 height 9
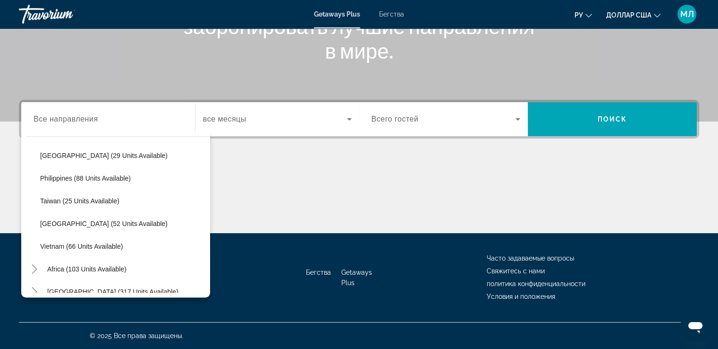
scroll to position [393, 0]
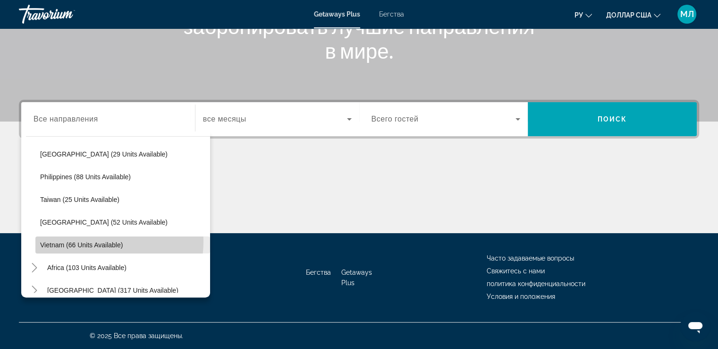
click at [83, 241] on span "Vietnam (66 units available)" at bounding box center [81, 245] width 83 height 8
type input "**********"
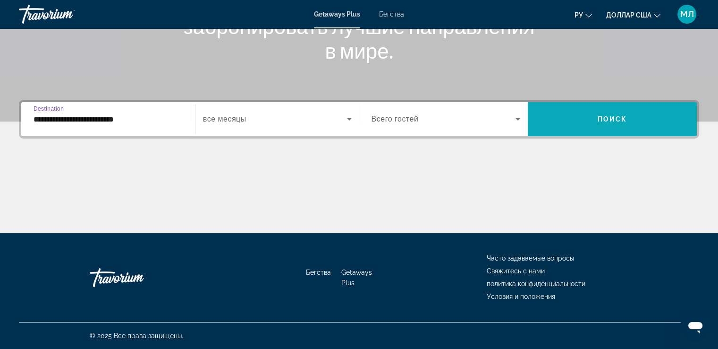
click at [604, 122] on span "Поиск" at bounding box center [613, 119] width 30 height 8
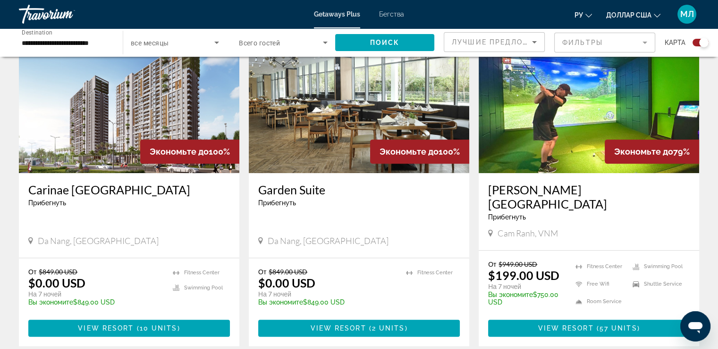
scroll to position [364, 0]
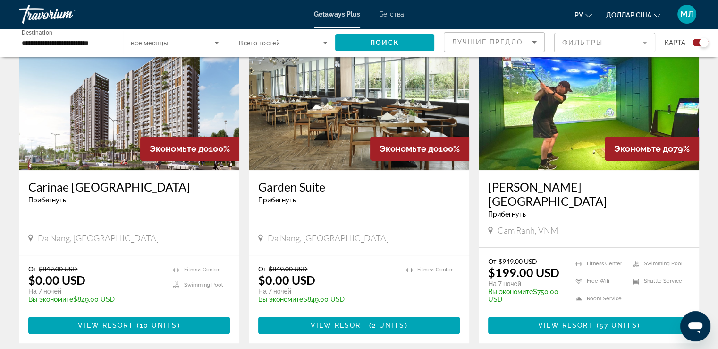
click at [610, 63] on img "Основное содержание" at bounding box center [589, 94] width 221 height 151
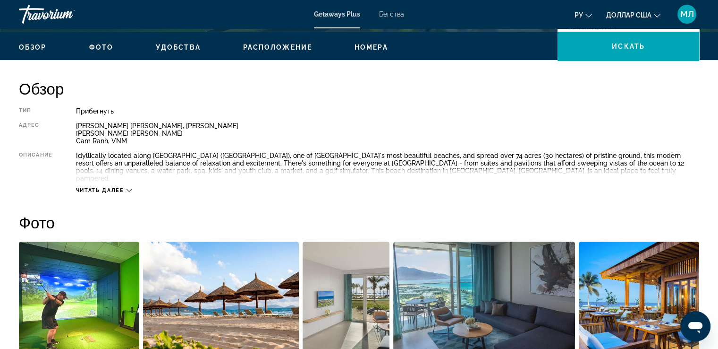
scroll to position [272, 0]
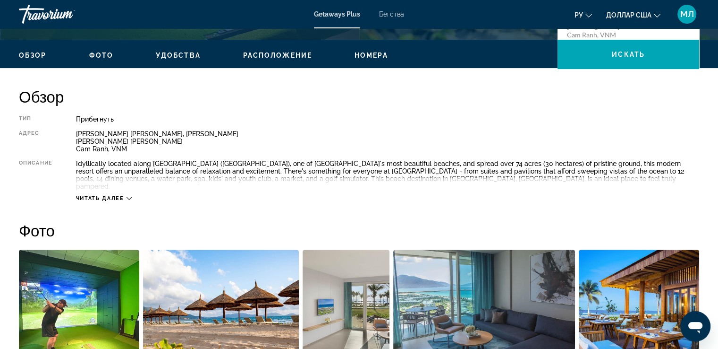
click at [130, 196] on icon "Основное содержание" at bounding box center [129, 198] width 5 height 5
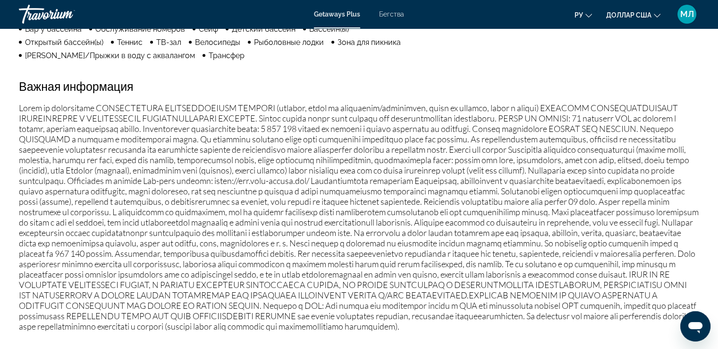
scroll to position [955, 0]
